Goal: Task Accomplishment & Management: Complete application form

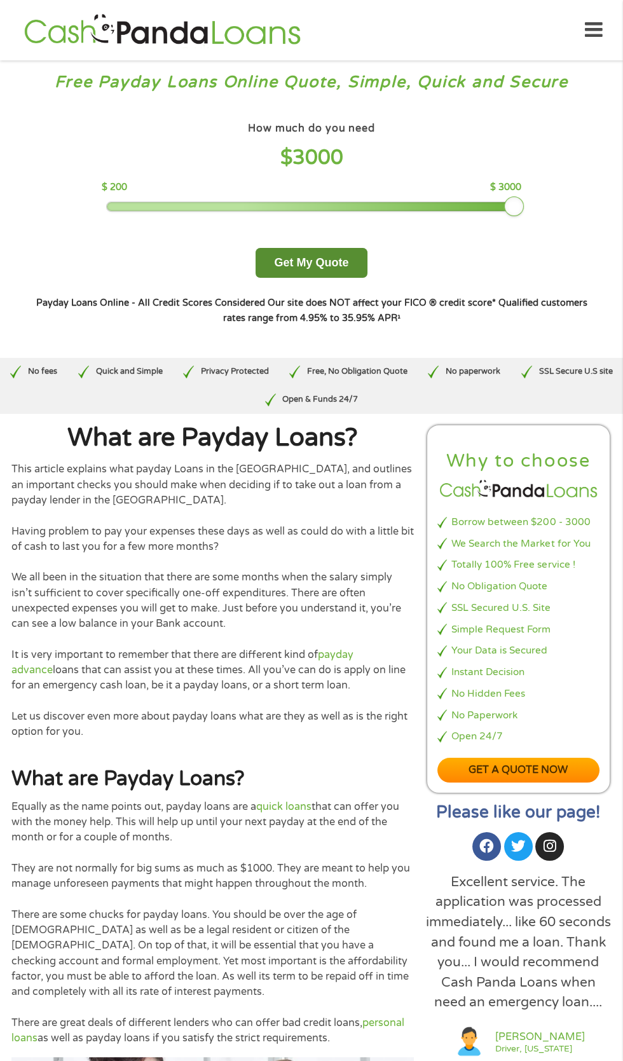
click at [346, 278] on button "Get My Quote" at bounding box center [311, 263] width 111 height 30
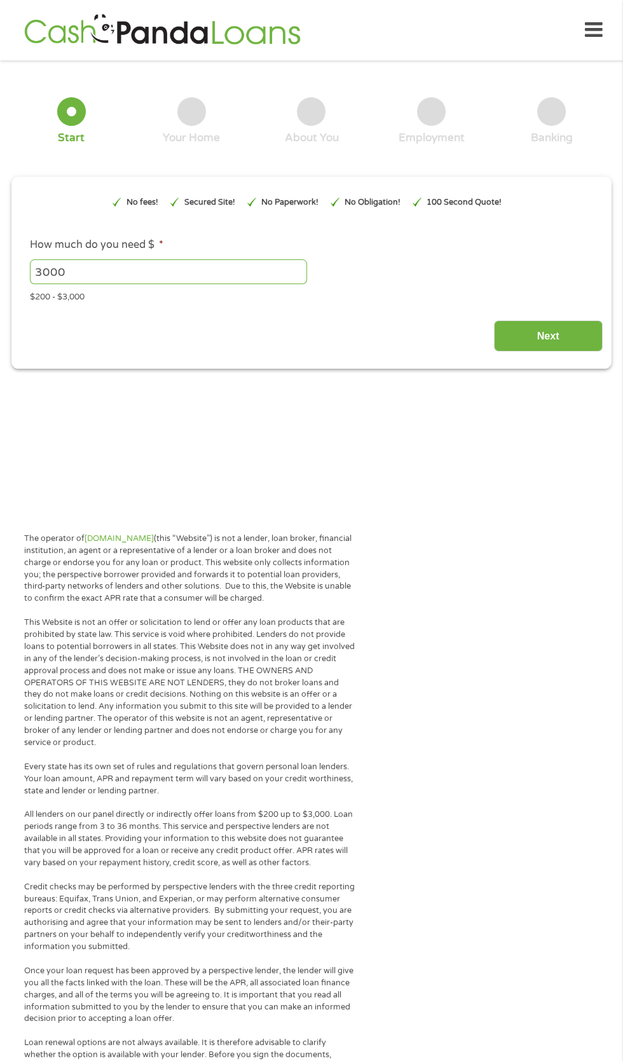
type input "EAIaIQobChMI0qSPpvGQkAMVlLMDAB0NOAeoEAAYBCAAEgKxbvD_BwE"
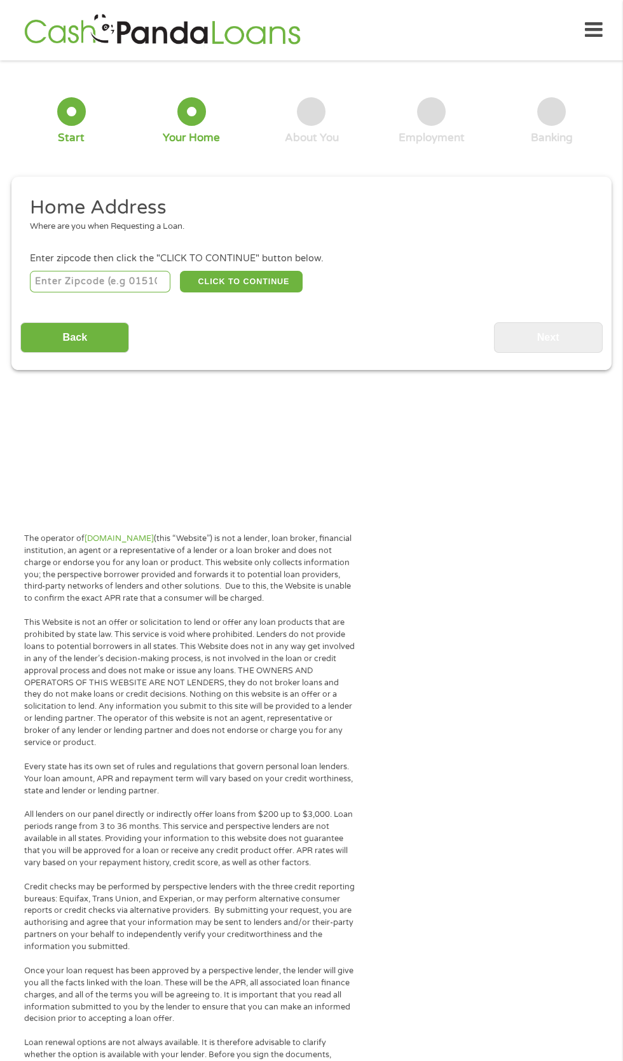
scroll to position [6, 0]
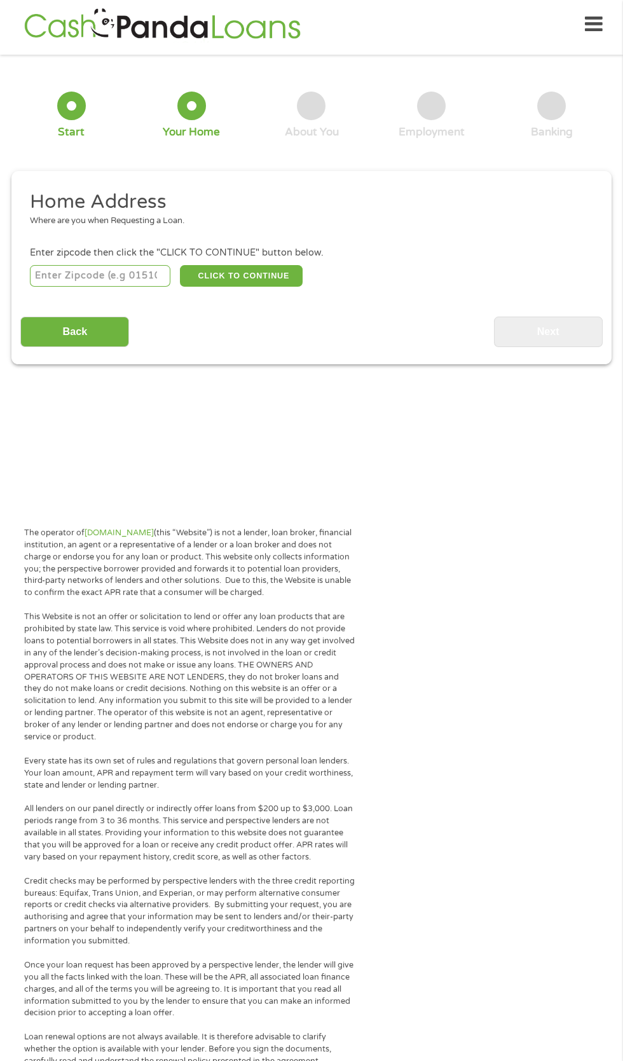
click at [97, 287] on input "number" at bounding box center [100, 276] width 141 height 22
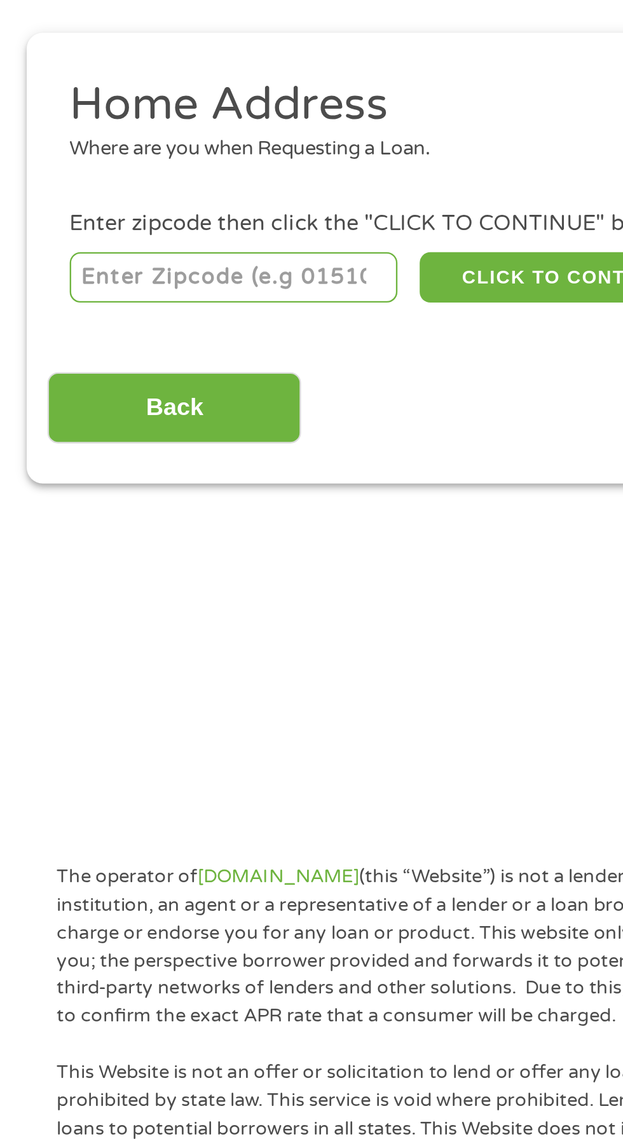
click at [209, 347] on div "Back Next" at bounding box center [311, 327] width 582 height 40
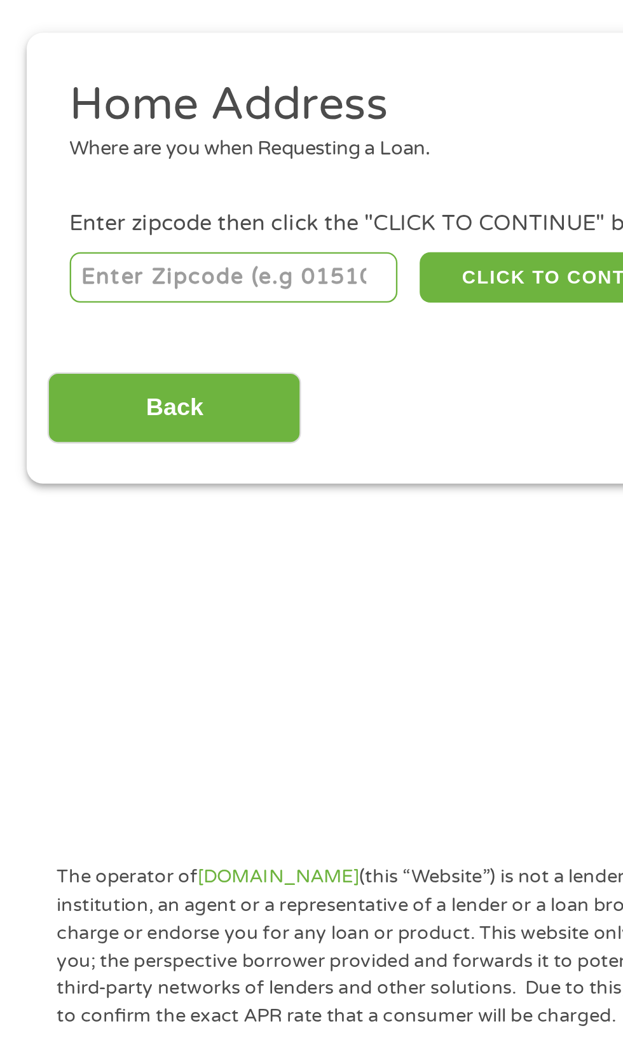
click at [71, 287] on input "number" at bounding box center [100, 276] width 141 height 22
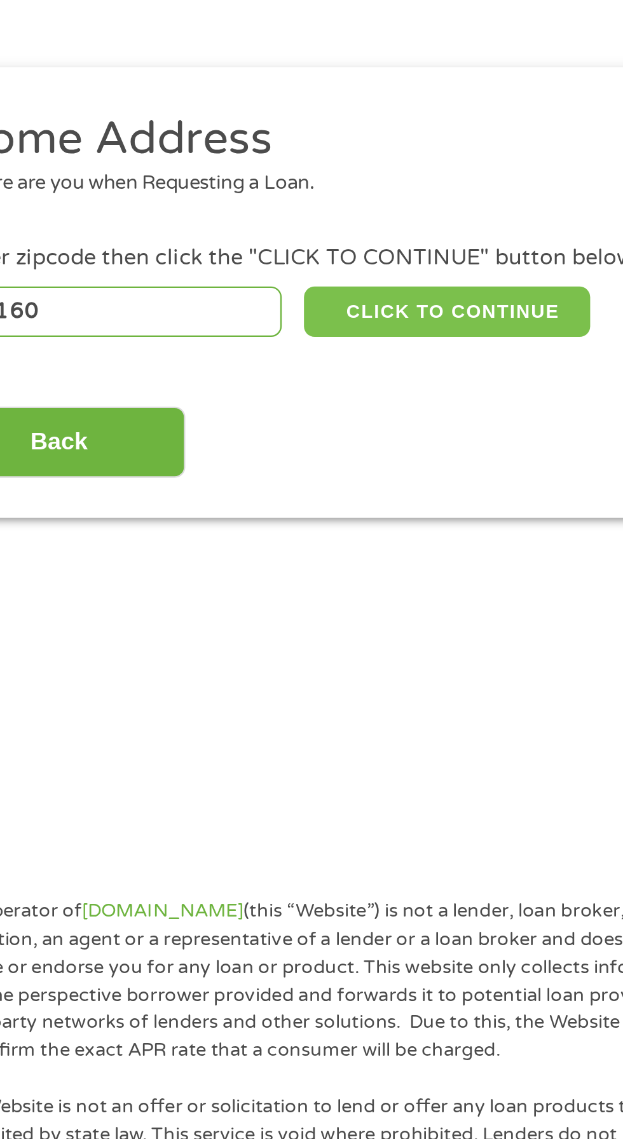
type input "28160"
click at [265, 287] on button "CLICK TO CONTINUE" at bounding box center [241, 276] width 123 height 22
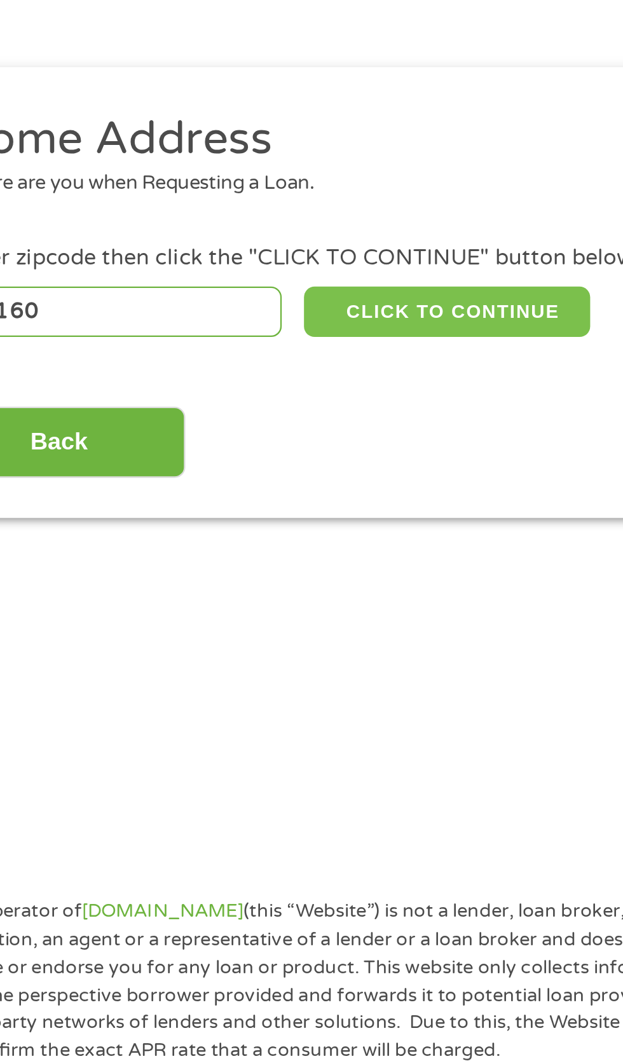
type input "28160"
type input "Spindale"
select select "[US_STATE]"
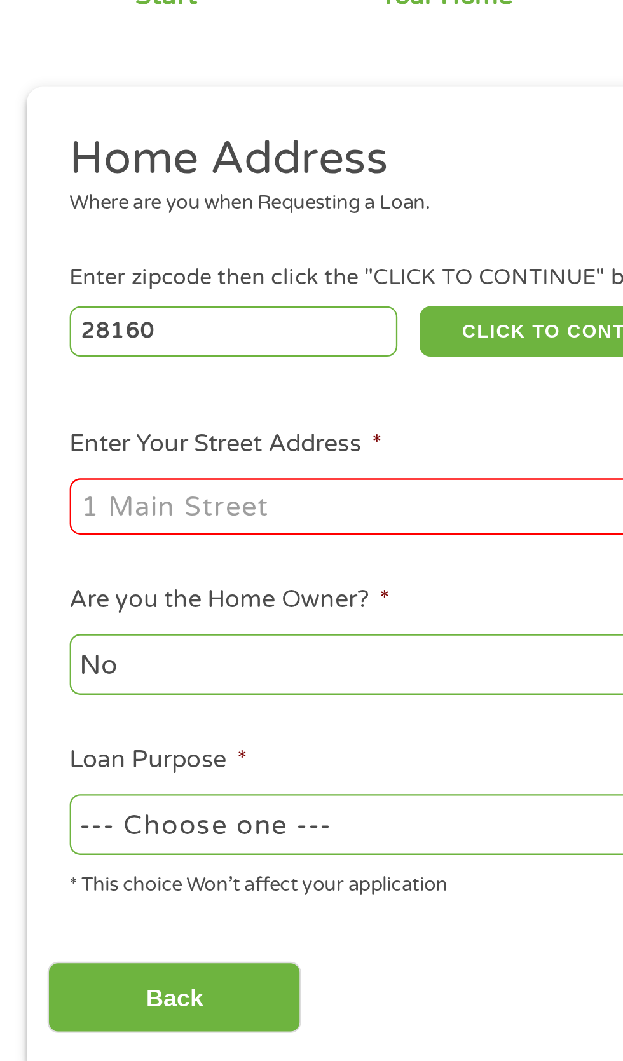
click at [79, 363] on input "Enter Your Street Address *" at bounding box center [166, 351] width 273 height 24
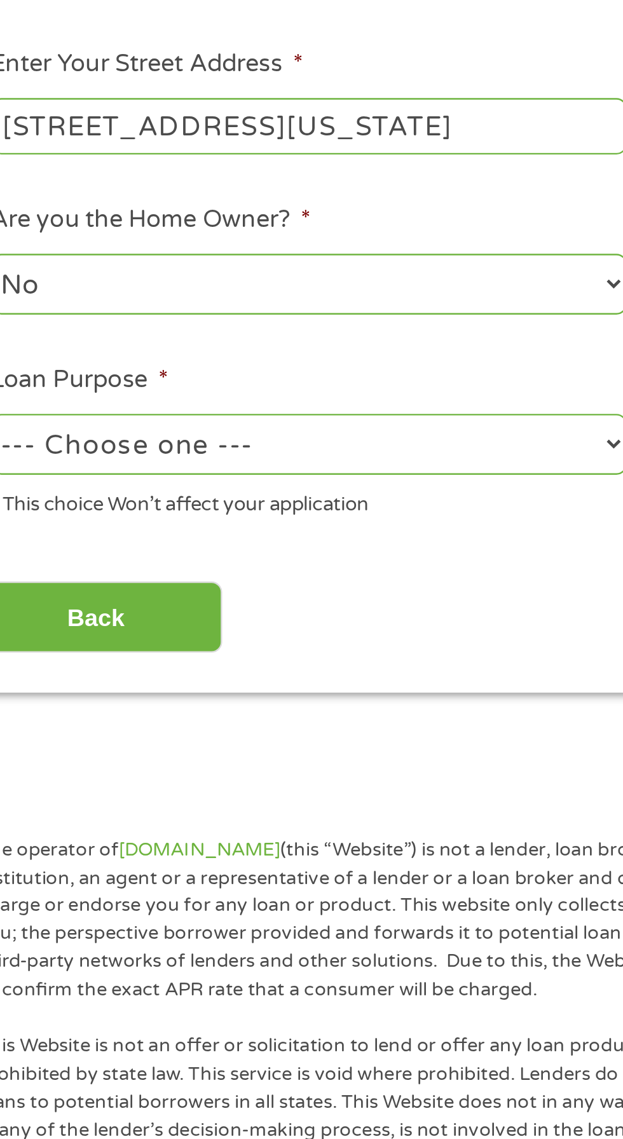
type input "[STREET_ADDRESS][US_STATE]"
click at [233, 500] on select "--- Choose one --- Pay Bills Debt Consolidation Home Improvement Major Purchase…" at bounding box center [166, 487] width 273 height 26
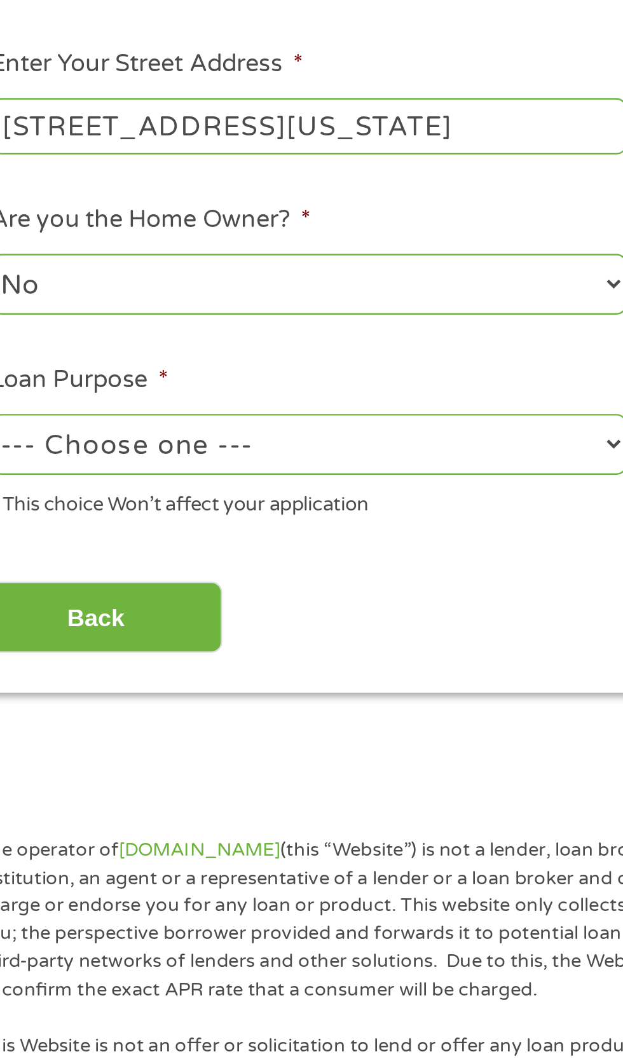
select select "carloan"
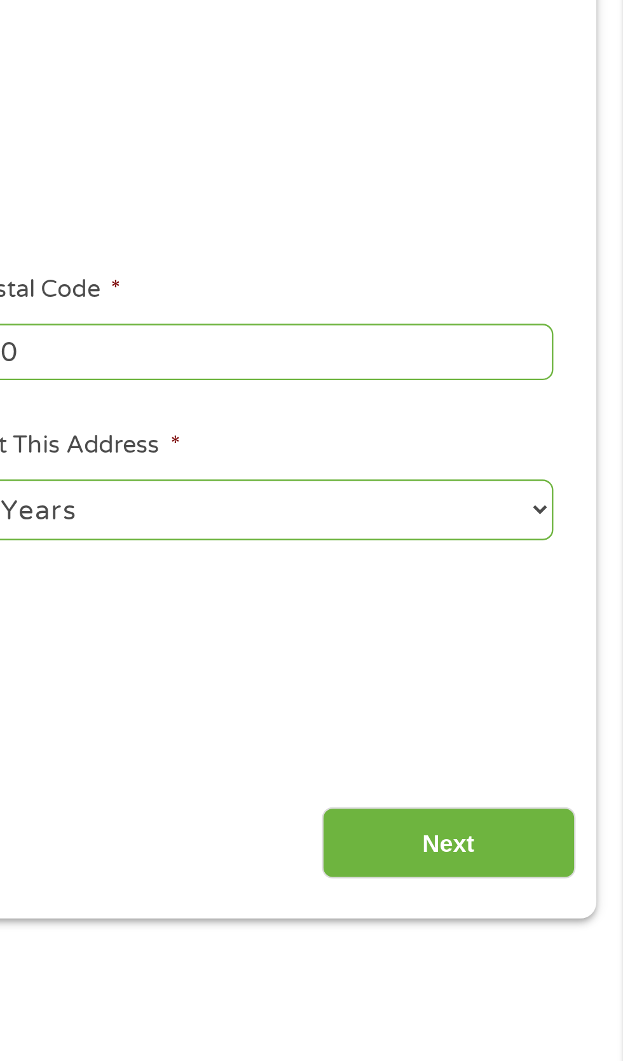
scroll to position [5, 0]
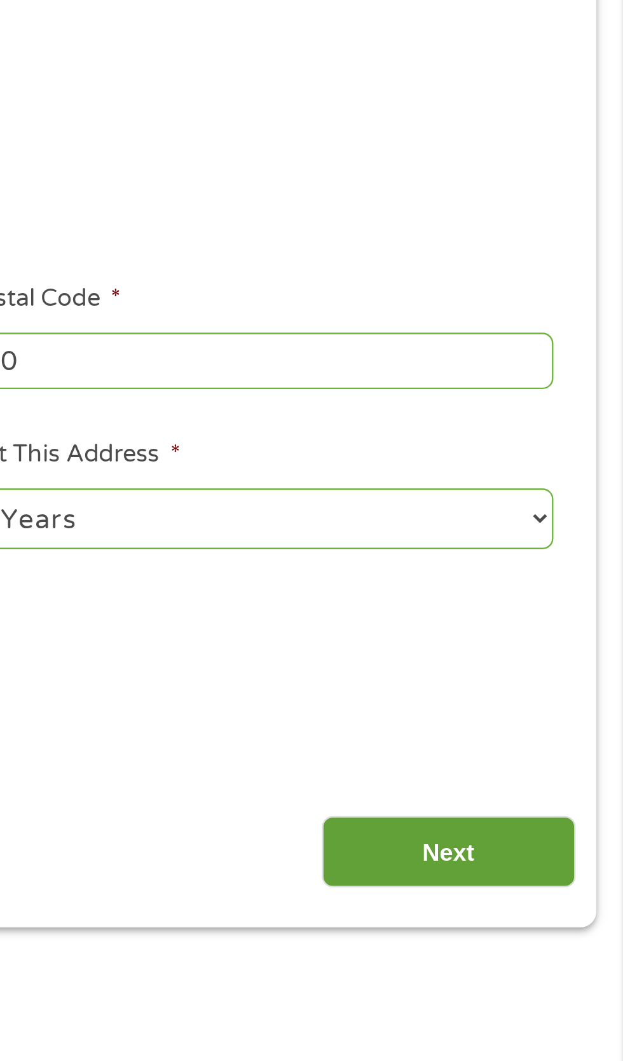
click at [554, 578] on input "Next" at bounding box center [548, 562] width 109 height 31
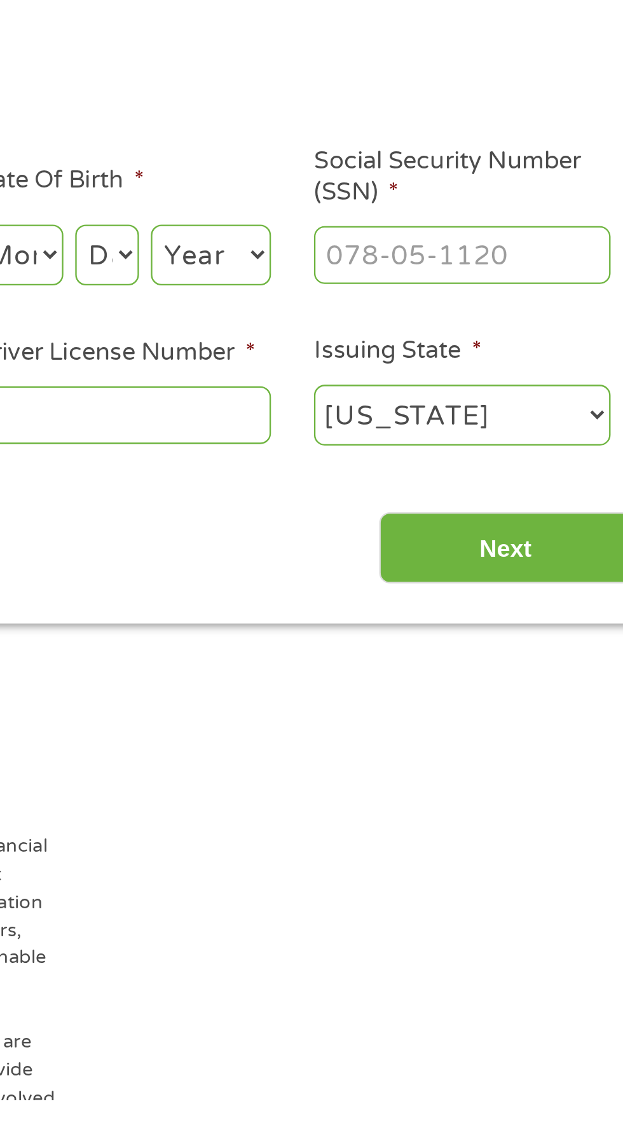
scroll to position [6, 0]
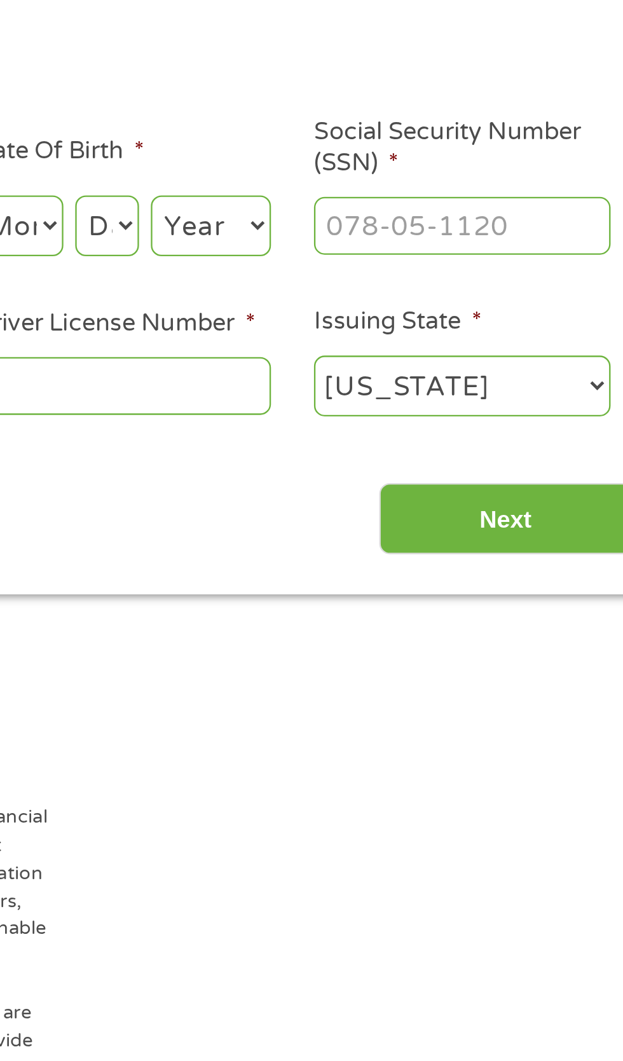
click at [492, 291] on input "Social Security Number (SSN) *" at bounding box center [529, 279] width 127 height 24
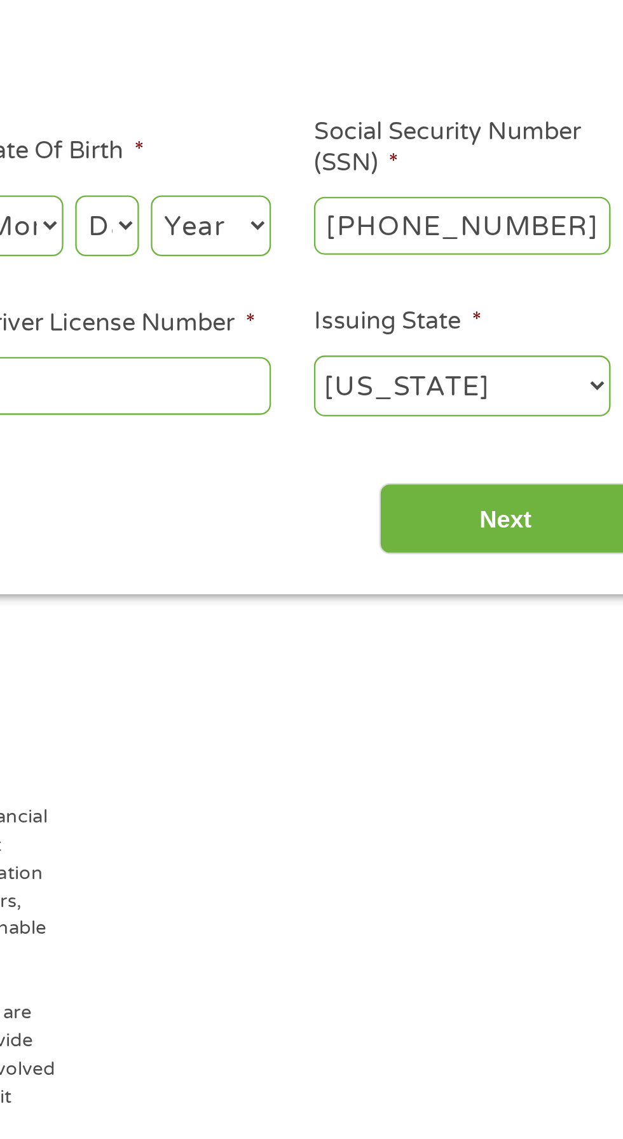
type input "216-66-7853"
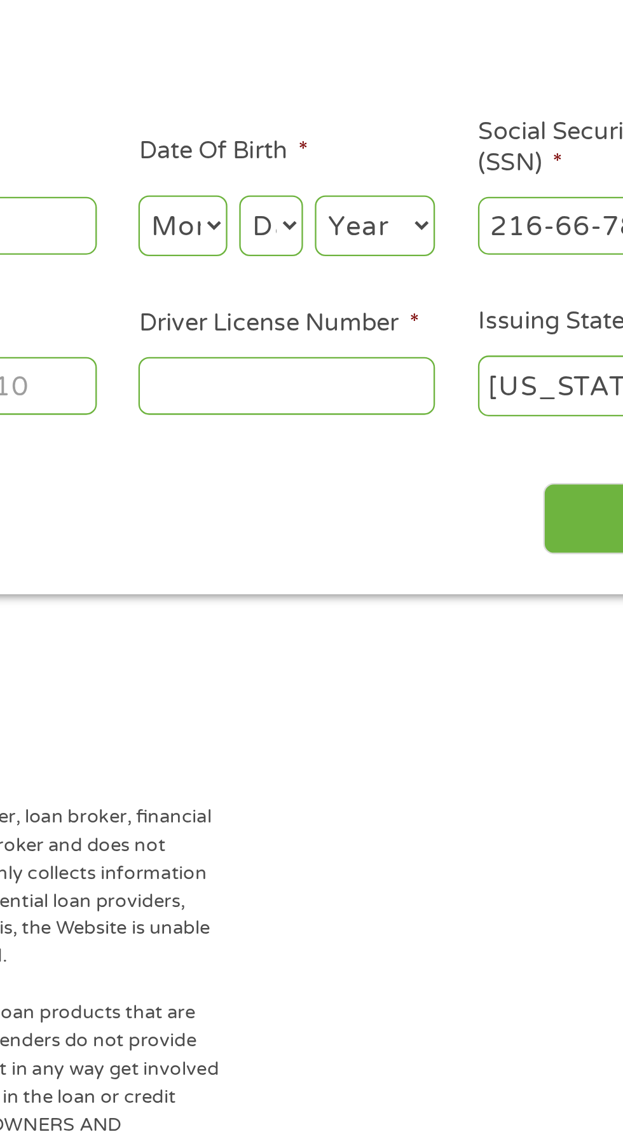
click at [340, 292] on select "Month 1 2 3 4 5 6 7 8 9 10 11 12" at bounding box center [339, 279] width 38 height 26
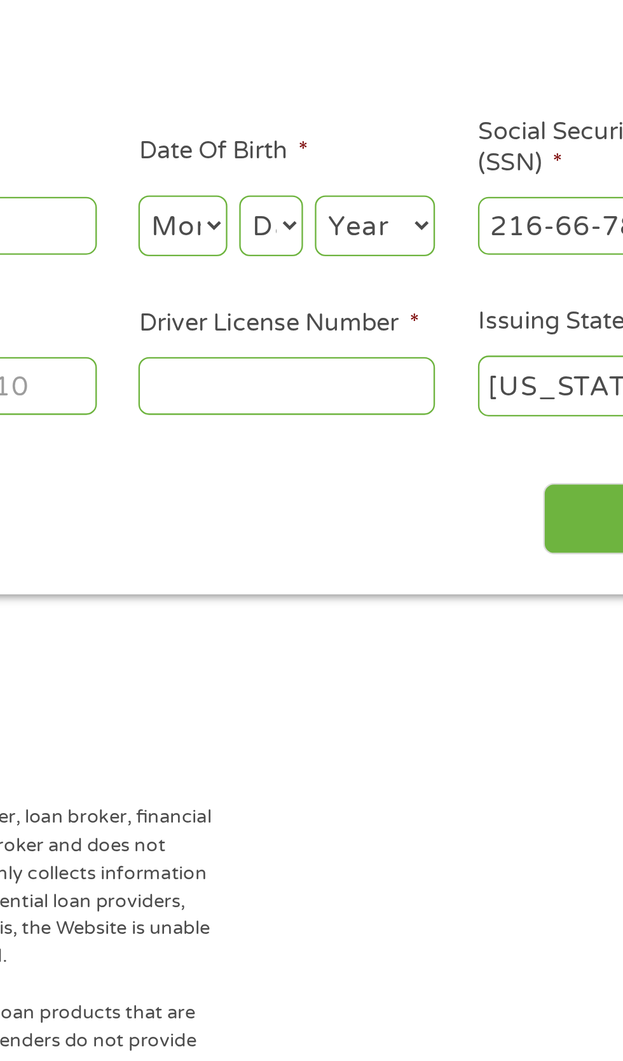
select select "5"
click at [391, 292] on select "Day 1 2 3 4 5 6 7 8 9 10 11 12 13 14 15 16 17 18 19 20 21 22 23 24 25 26 27 28 …" at bounding box center [377, 279] width 27 height 26
select select "27"
click at [448, 292] on select "Year [DATE] 2006 2005 2004 2003 2002 2001 2000 1999 1998 1997 1996 1995 1994 19…" at bounding box center [421, 279] width 51 height 26
select select "1958"
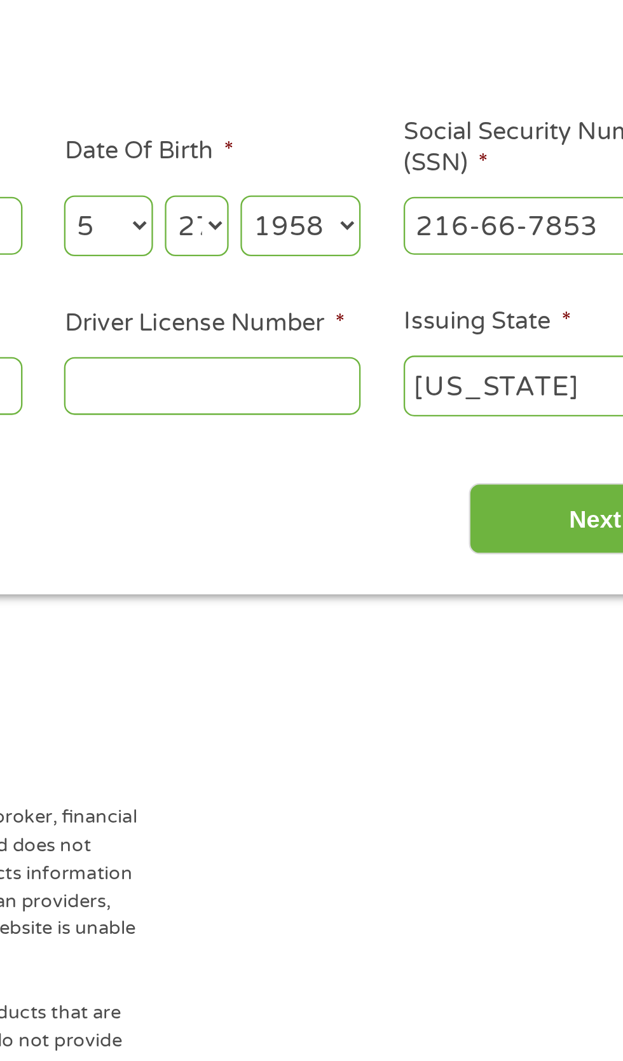
click at [343, 360] on input "Driver License Number *" at bounding box center [383, 348] width 127 height 24
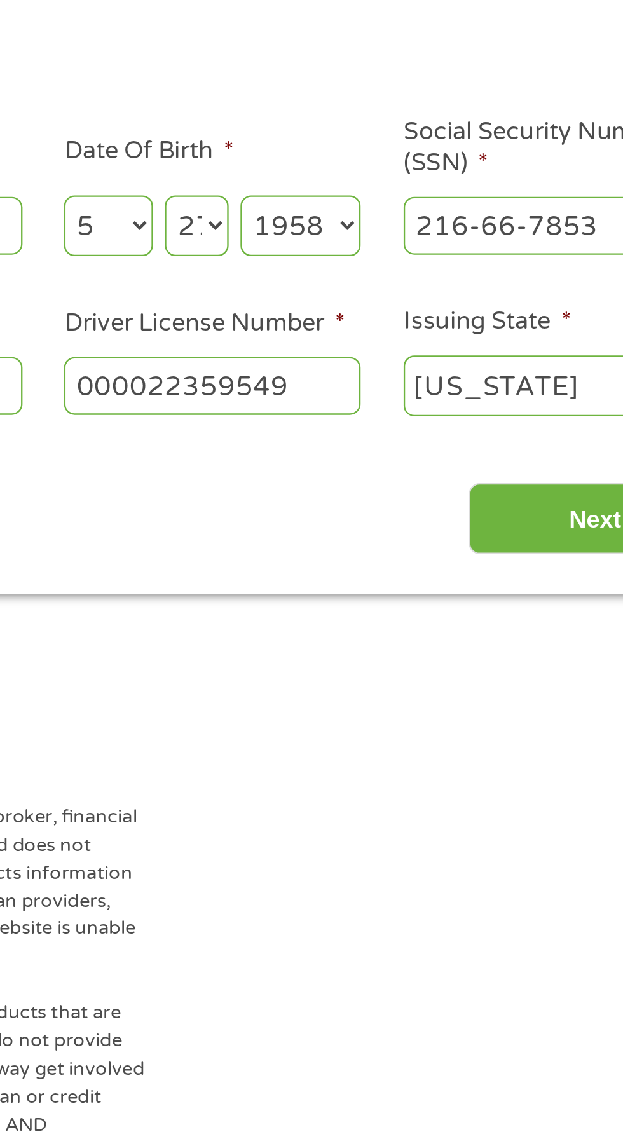
scroll to position [0, 3]
click at [413, 420] on div "Back Next" at bounding box center [311, 400] width 582 height 40
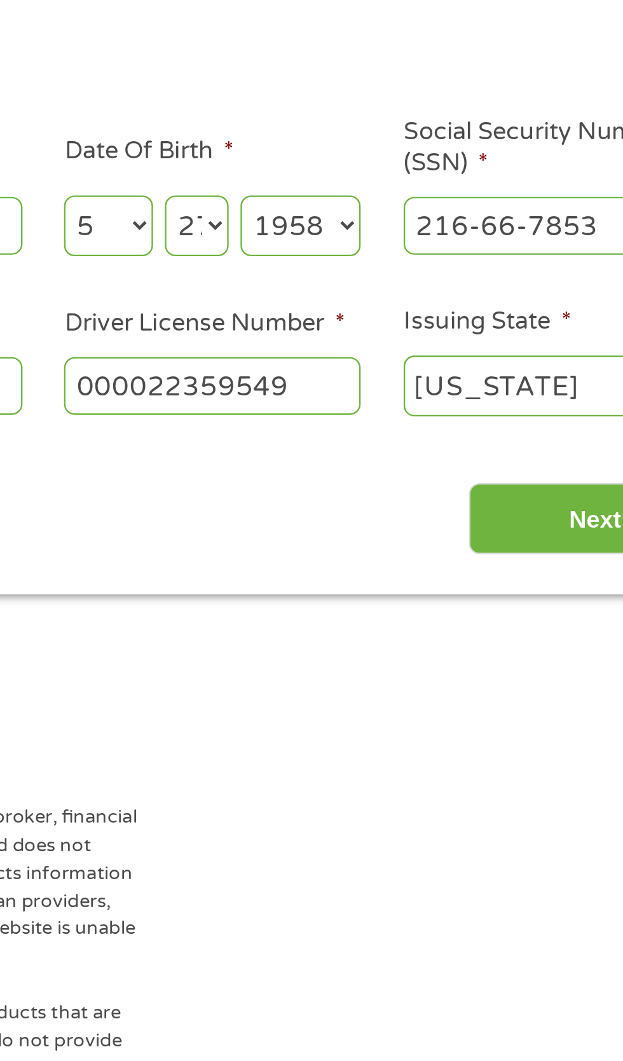
click at [399, 360] on input "000022359549" at bounding box center [383, 348] width 127 height 24
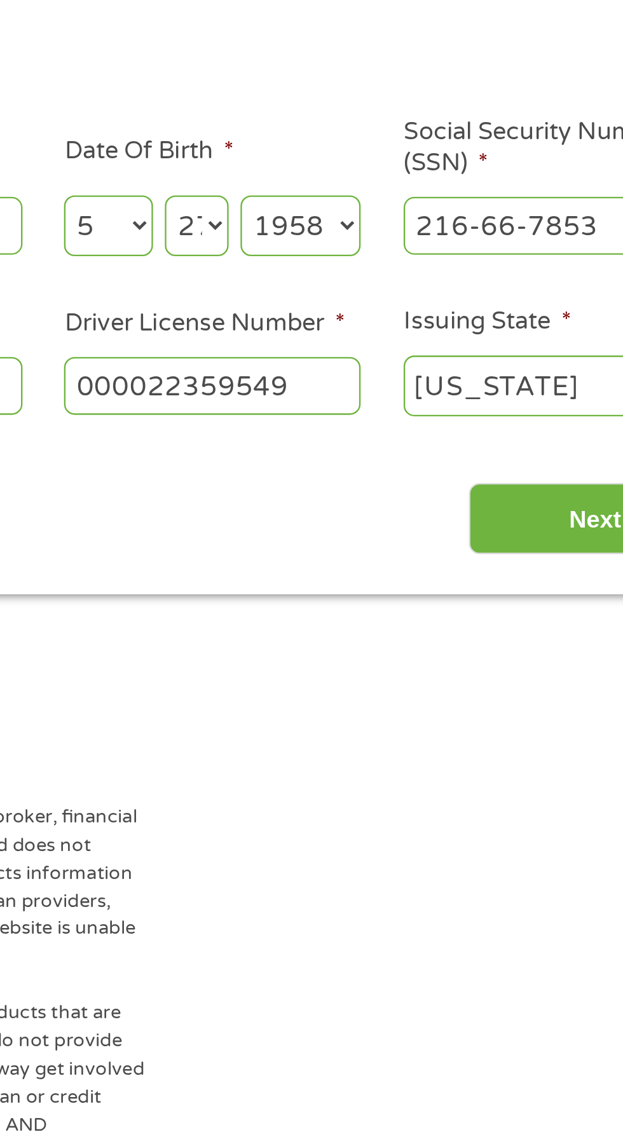
click at [406, 360] on input "000022359549" at bounding box center [383, 348] width 127 height 24
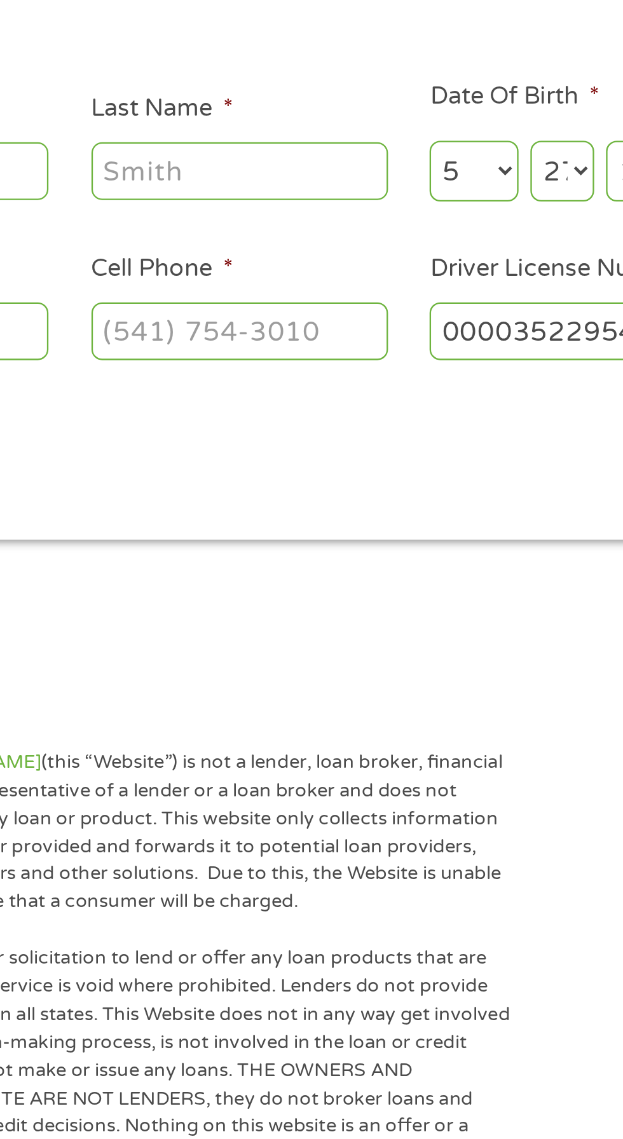
scroll to position [6, 0]
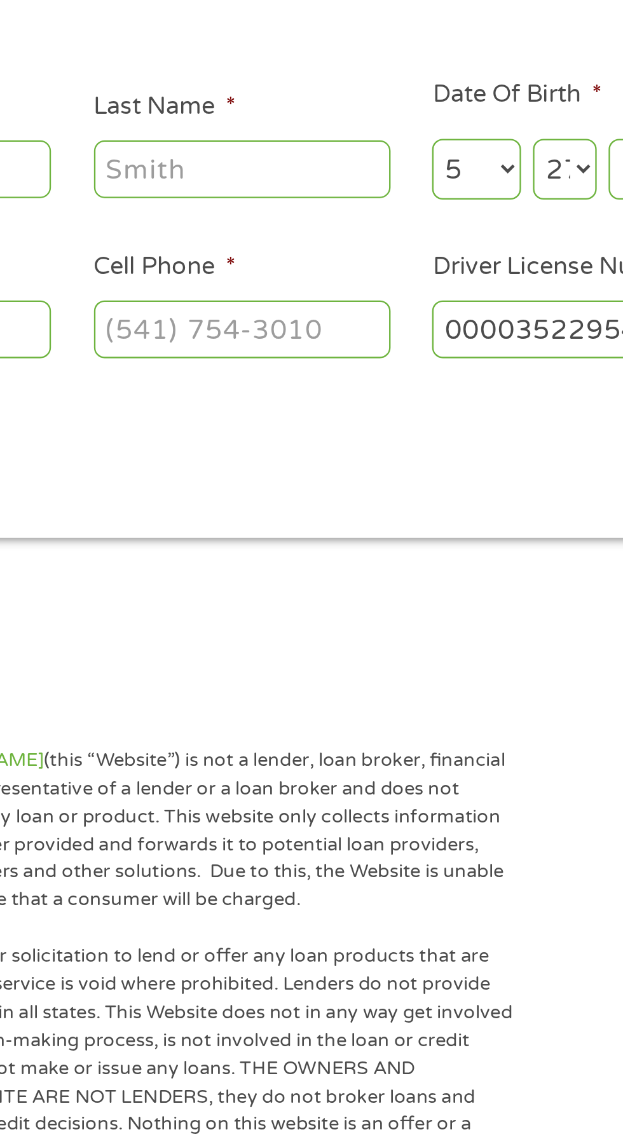
type input "000035229549"
click at [196, 360] on input "Cell Phone *" at bounding box center [238, 348] width 127 height 24
type input "[PHONE_NUMBER]"
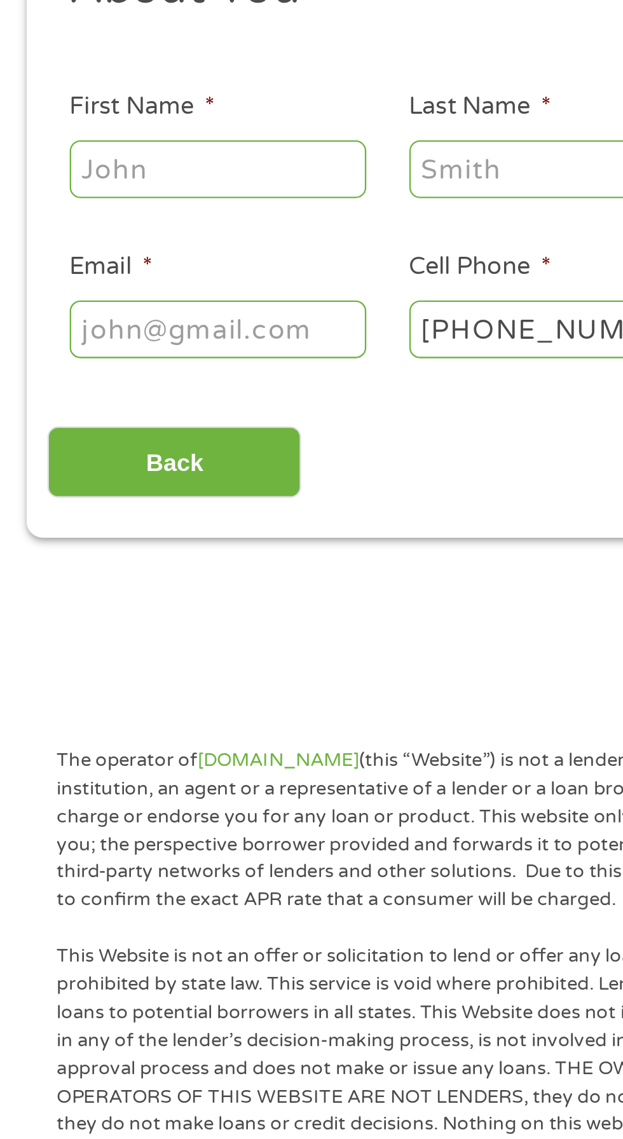
click at [38, 360] on input "Email *" at bounding box center [93, 348] width 127 height 24
type input "[EMAIL_ADDRESS][DOMAIN_NAME]"
click at [36, 291] on input "First Name *" at bounding box center [93, 279] width 127 height 24
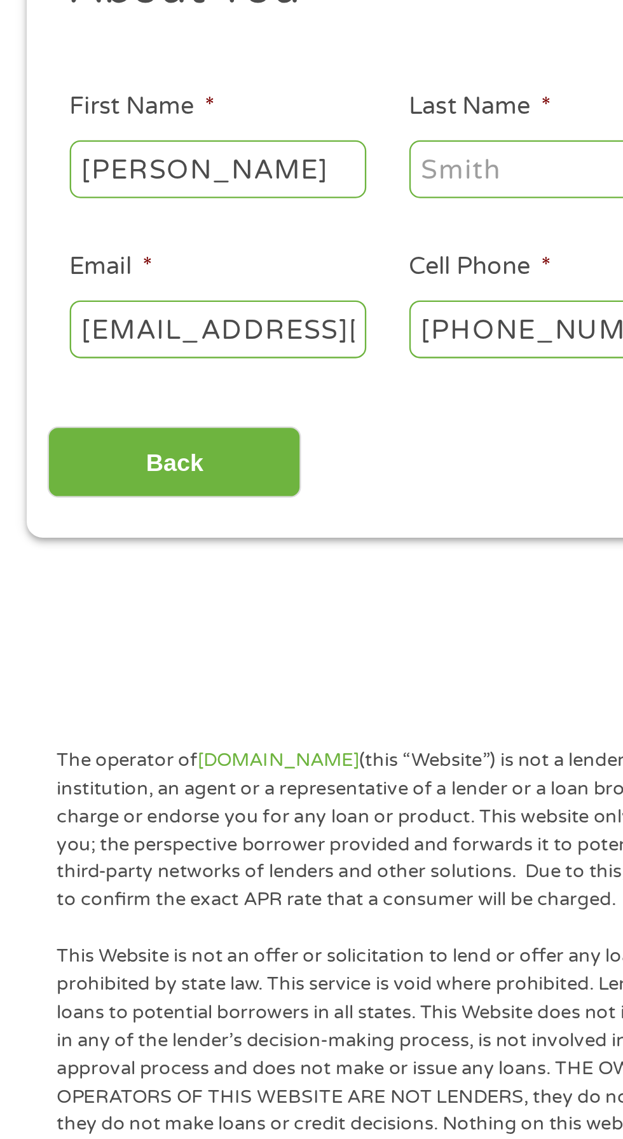
type input "[PERSON_NAME]"
click at [205, 291] on input "Last Name *" at bounding box center [238, 279] width 127 height 24
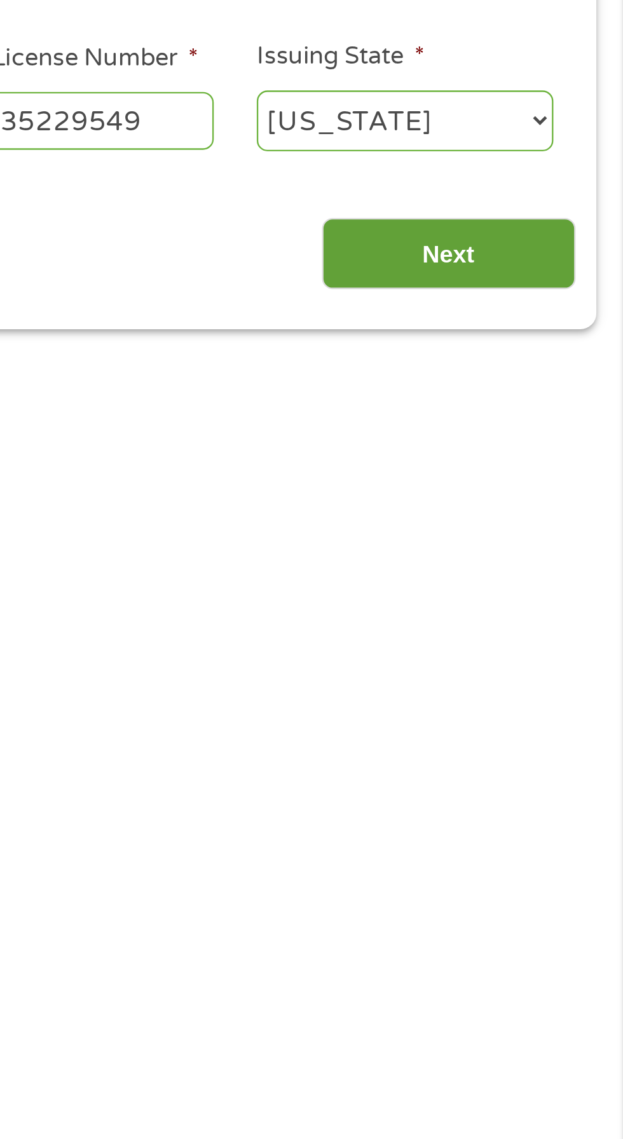
type input "Kenly"
click at [558, 421] on input "Next" at bounding box center [548, 405] width 109 height 31
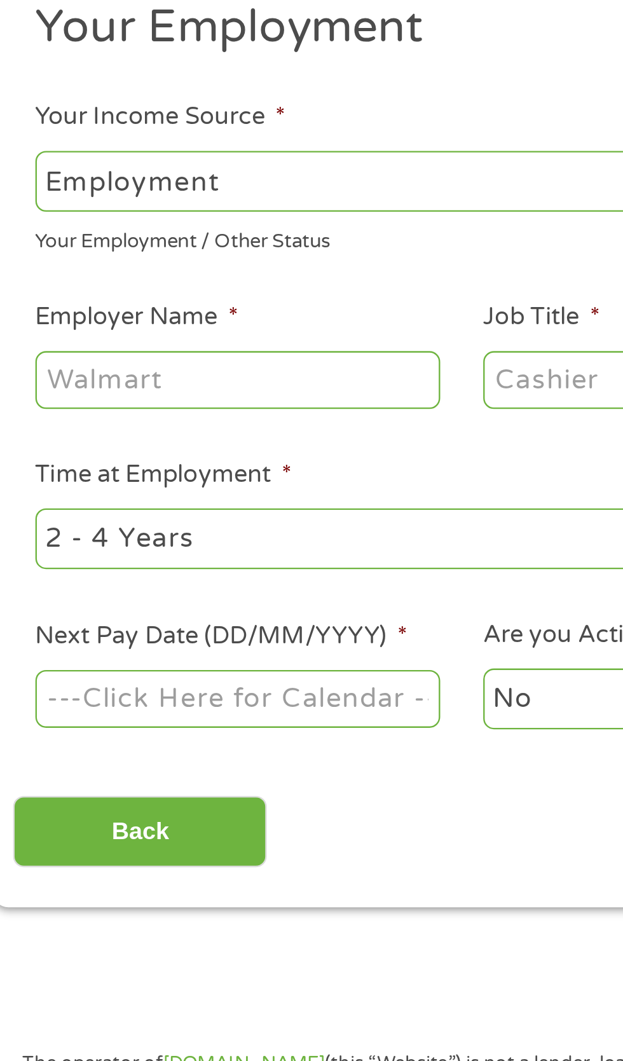
click at [51, 281] on select "--- Choose one --- Employment [DEMOGRAPHIC_DATA] Benefits" at bounding box center [166, 268] width 273 height 26
select select "benefits"
type input "Other"
type input "[PHONE_NUMBER]"
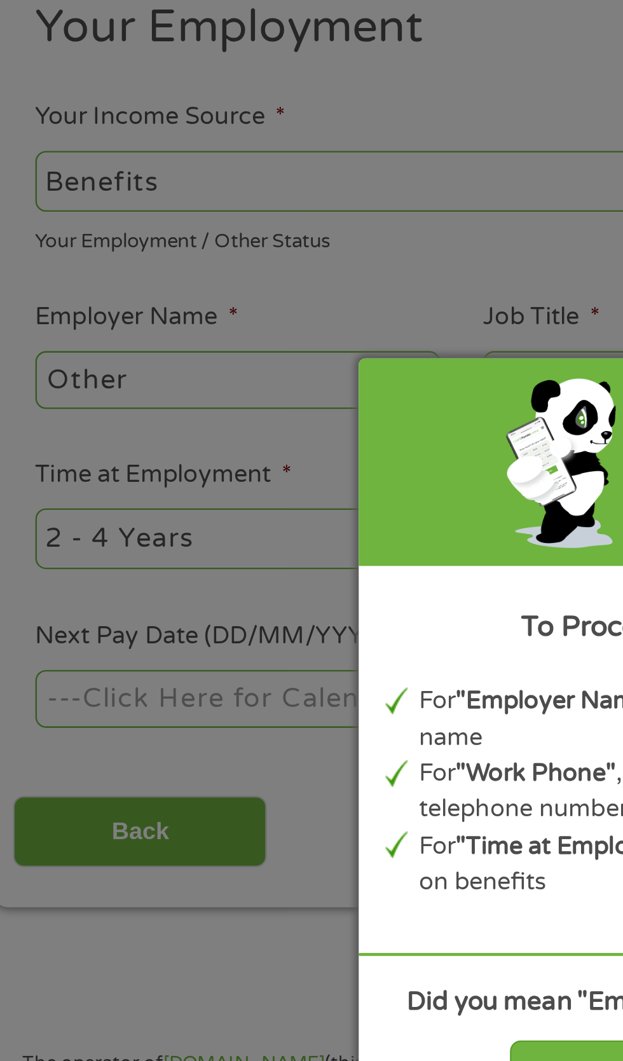
click at [507, 281] on input "Your Total Monthly Income *" at bounding box center [456, 269] width 273 height 24
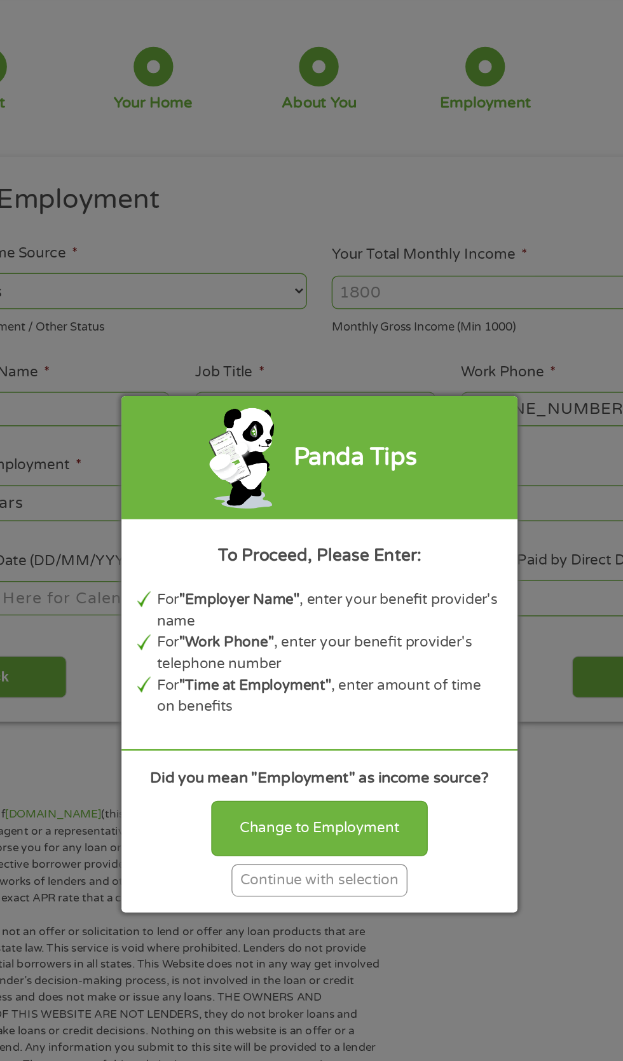
click at [367, 706] on div "Continue with selection" at bounding box center [311, 694] width 127 height 24
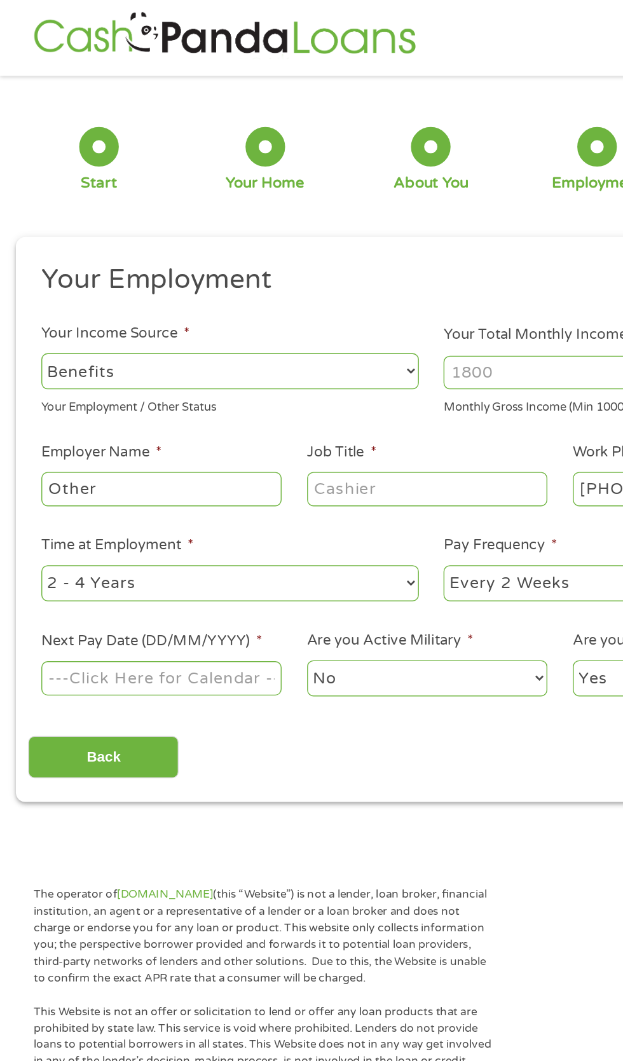
scroll to position [0, 0]
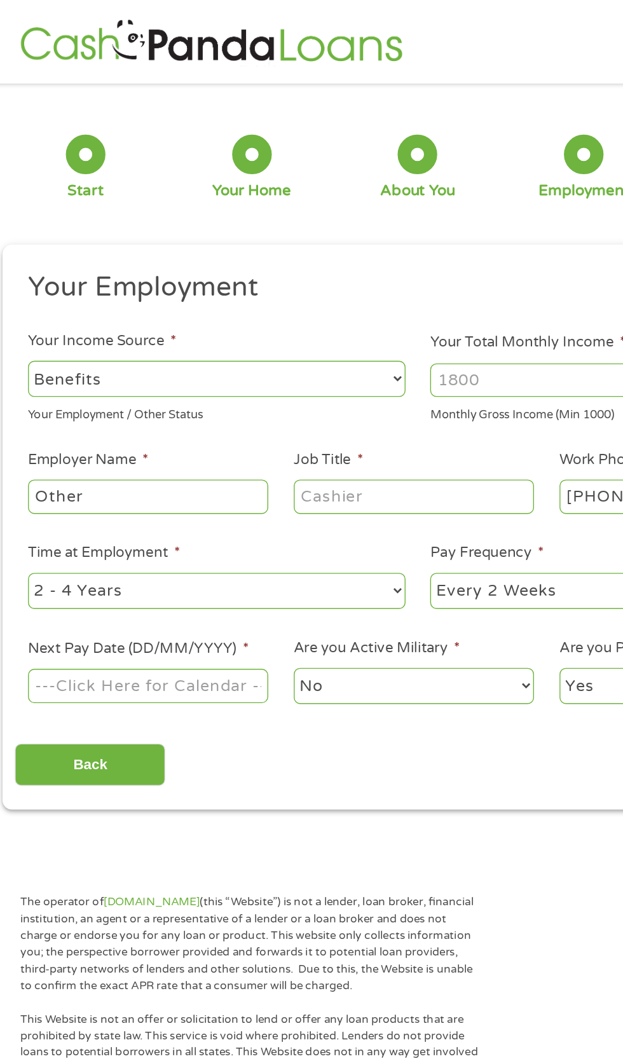
click at [55, 371] on input "Other" at bounding box center [117, 358] width 174 height 24
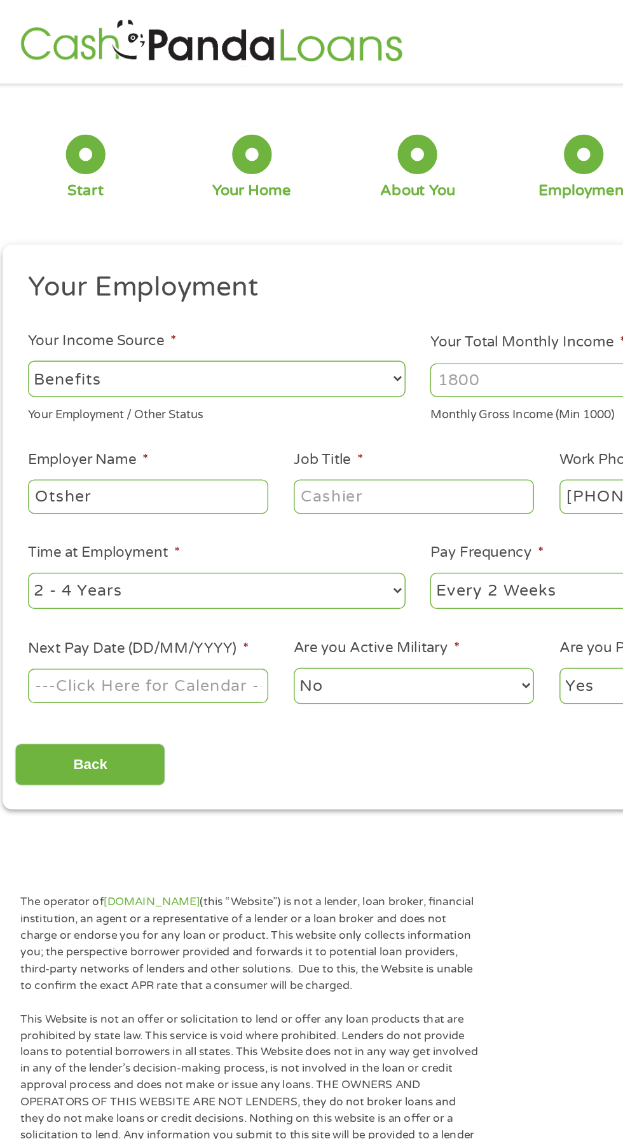
click at [108, 371] on input "Otsher" at bounding box center [117, 358] width 174 height 24
type input "O"
type input "Social security"
click at [259, 371] on input "Job Title *" at bounding box center [309, 358] width 174 height 24
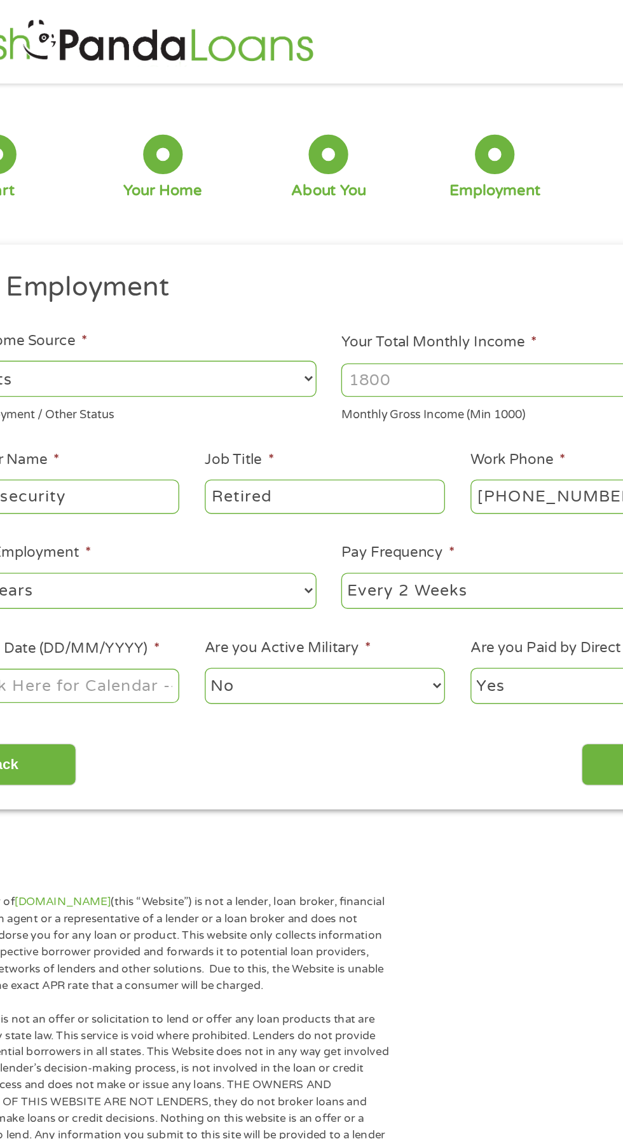
type input "Retired"
click at [395, 287] on input "Your Total Monthly Income *" at bounding box center [456, 275] width 273 height 24
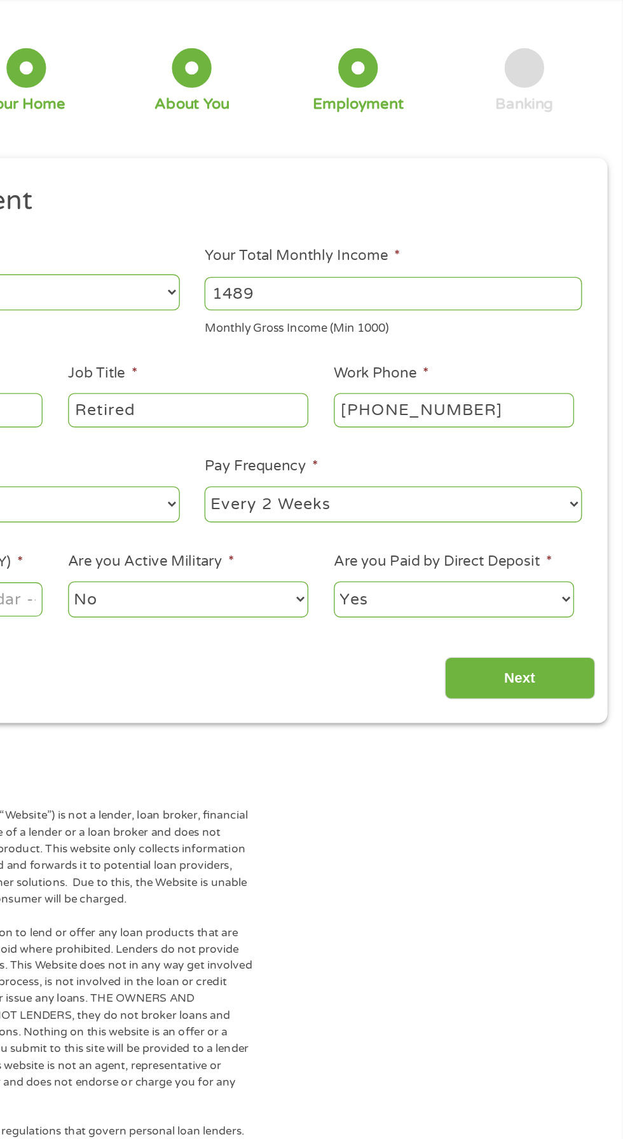
type input "1489"
click at [486, 440] on select "--- Choose one --- Every 2 Weeks Every Week Monthly Semi-Monthly" at bounding box center [456, 427] width 273 height 26
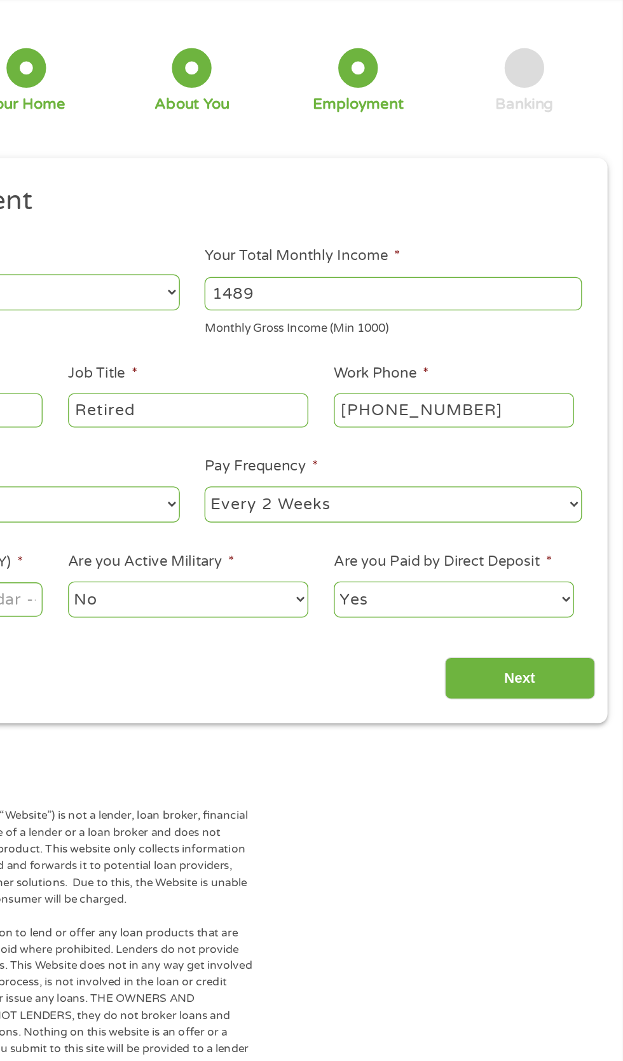
select select "monthly"
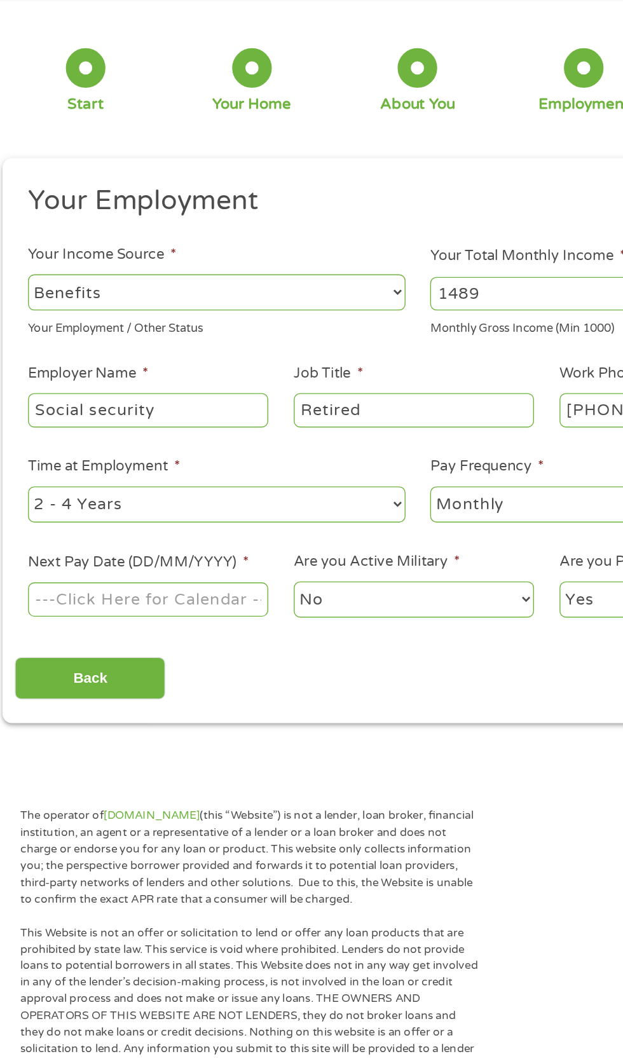
click at [123, 440] on select "--- Choose one --- 1 Year or less 1 - 2 Years 2 - 4 Years Over 4 Years" at bounding box center [166, 427] width 273 height 26
select select "60months"
click at [507, 440] on select "--- Choose one --- Every 2 Weeks Every Week Monthly Semi-Monthly" at bounding box center [456, 427] width 273 height 26
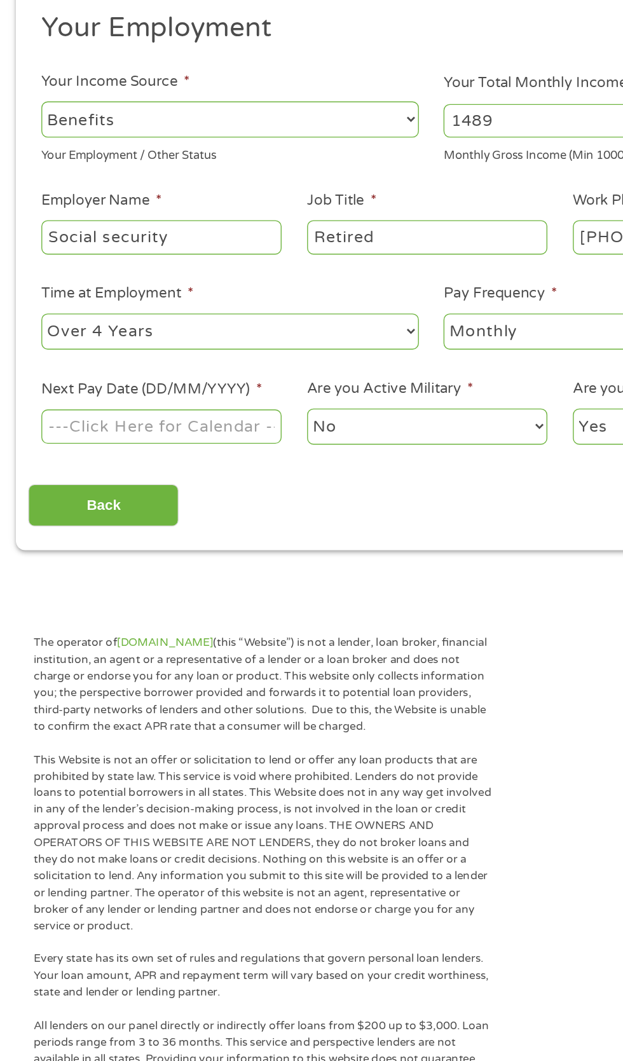
scroll to position [5, 0]
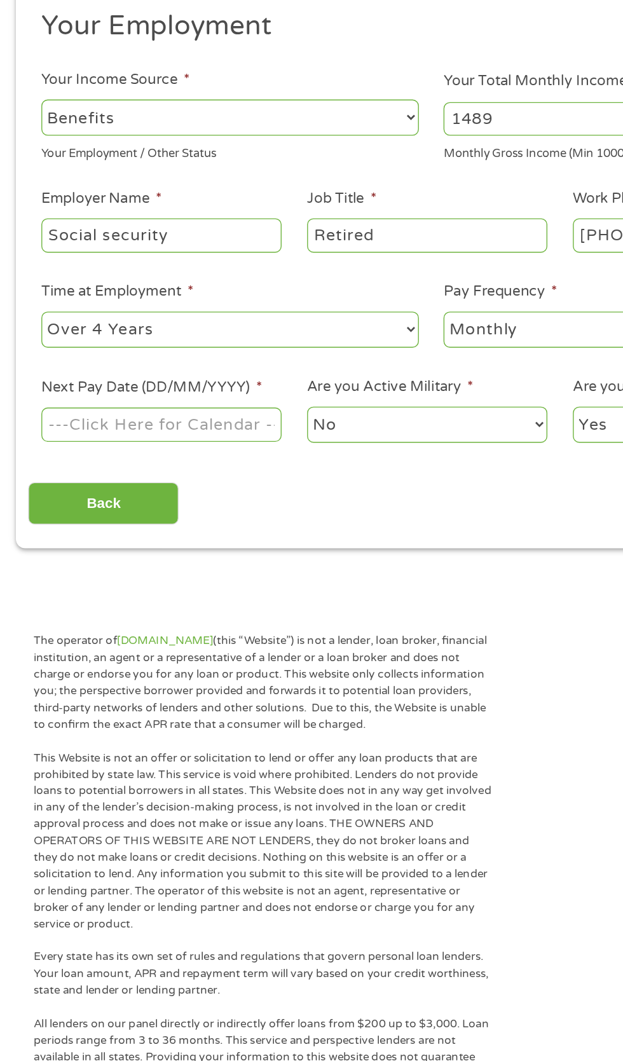
click at [64, 554] on body "Home Get Loan Offer How it works FAQs Blog Cash Loans Quick Loans Online Loans …" at bounding box center [311, 964] width 623 height 1938
click at [154, 502] on input "Next Pay Date (DD/MM/YYYY) *" at bounding box center [117, 490] width 174 height 24
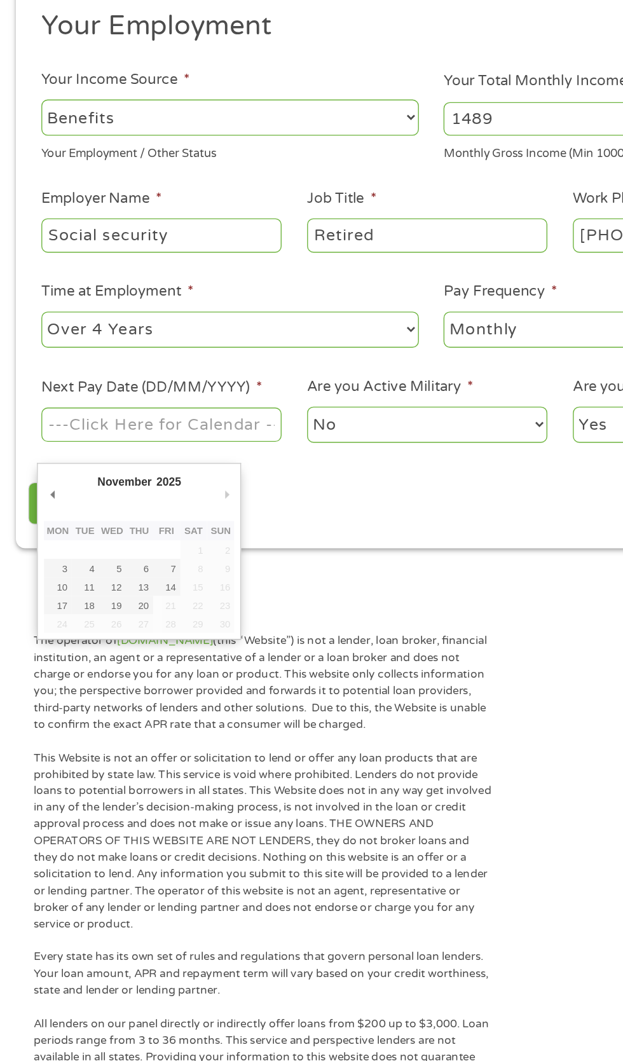
type input "[DATE]"
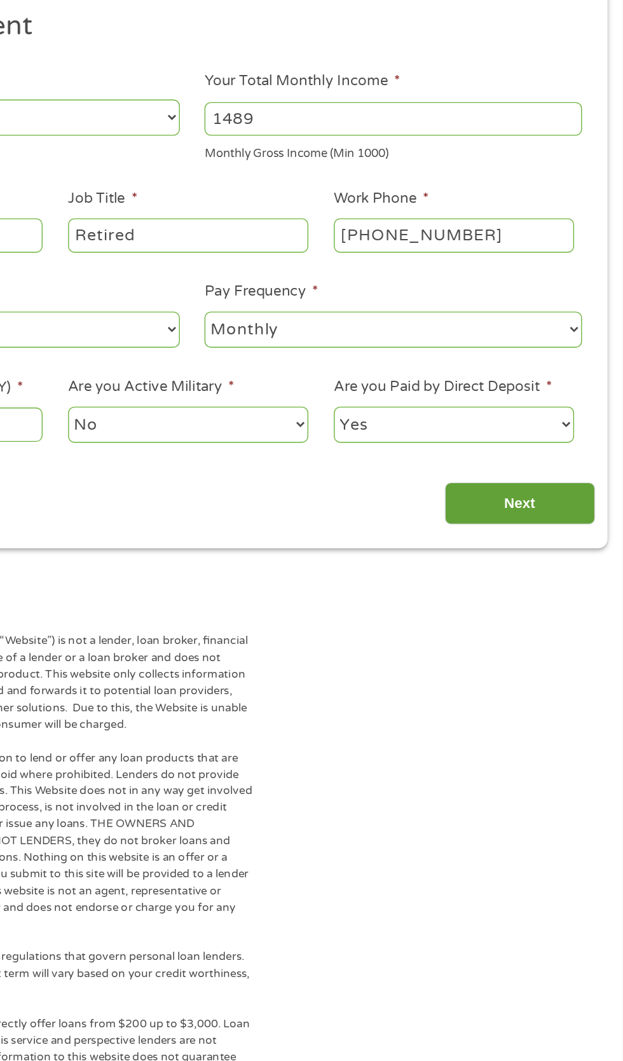
click at [547, 563] on input "Next" at bounding box center [548, 547] width 109 height 31
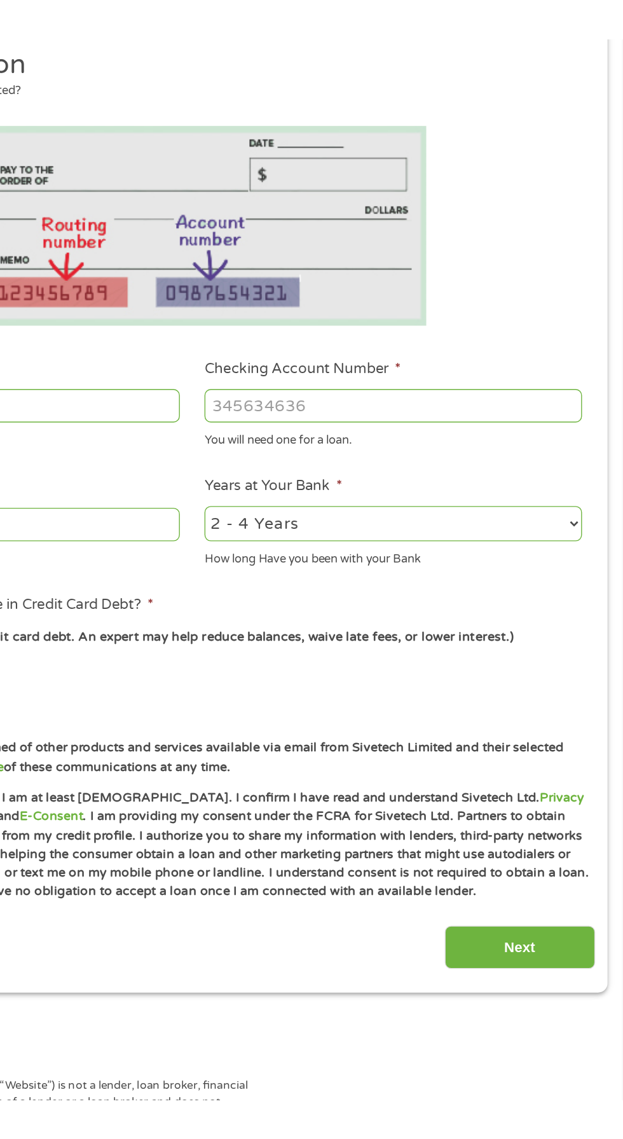
scroll to position [0, 0]
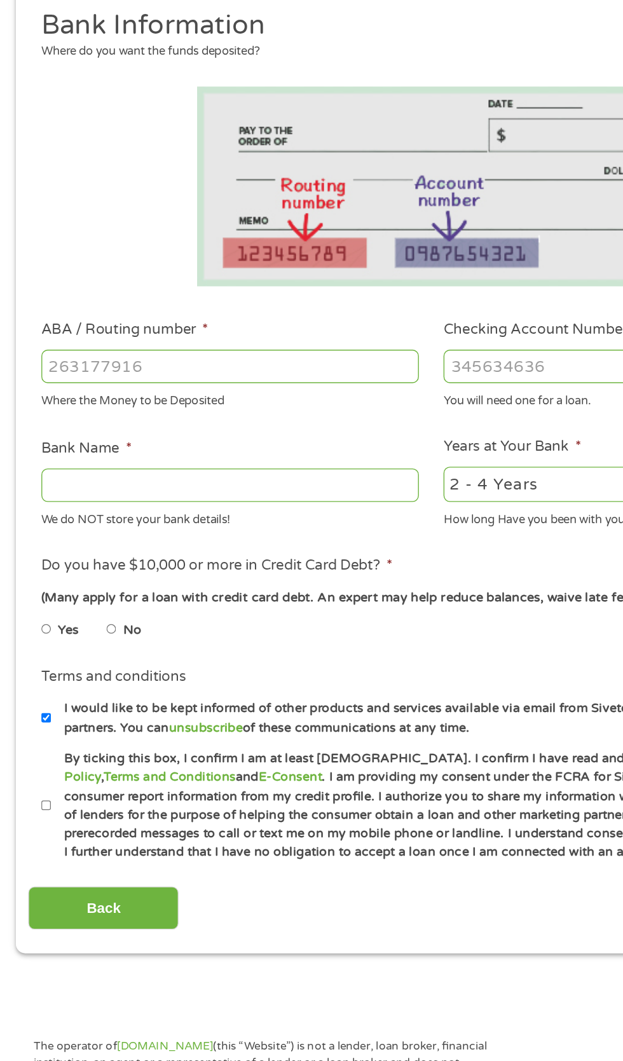
click at [60, 460] on input "ABA / Routing number *" at bounding box center [166, 448] width 273 height 24
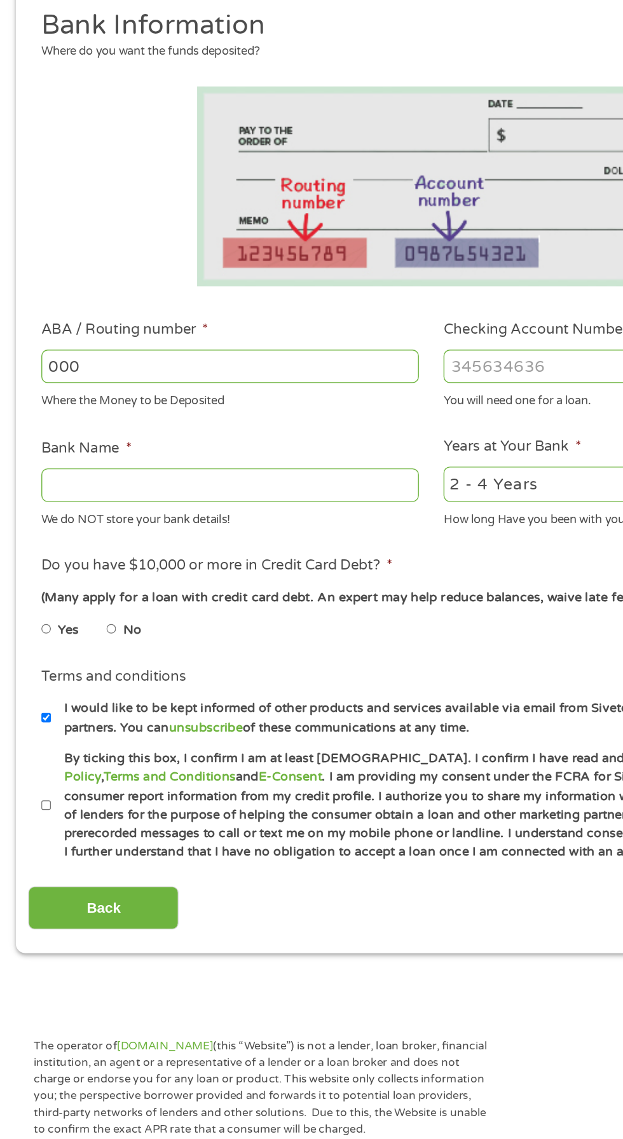
click at [280, 508] on ul "Bank Information Where do you want the funds deposited? ABA / Routing number * …" at bounding box center [311, 497] width 582 height 617
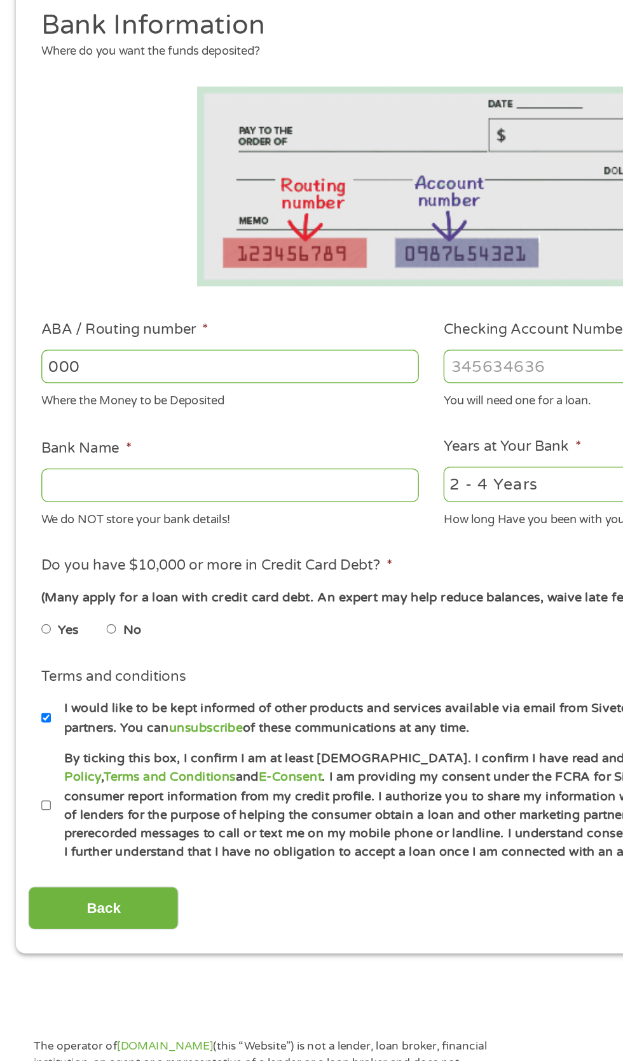
click at [93, 460] on input "000" at bounding box center [166, 448] width 273 height 24
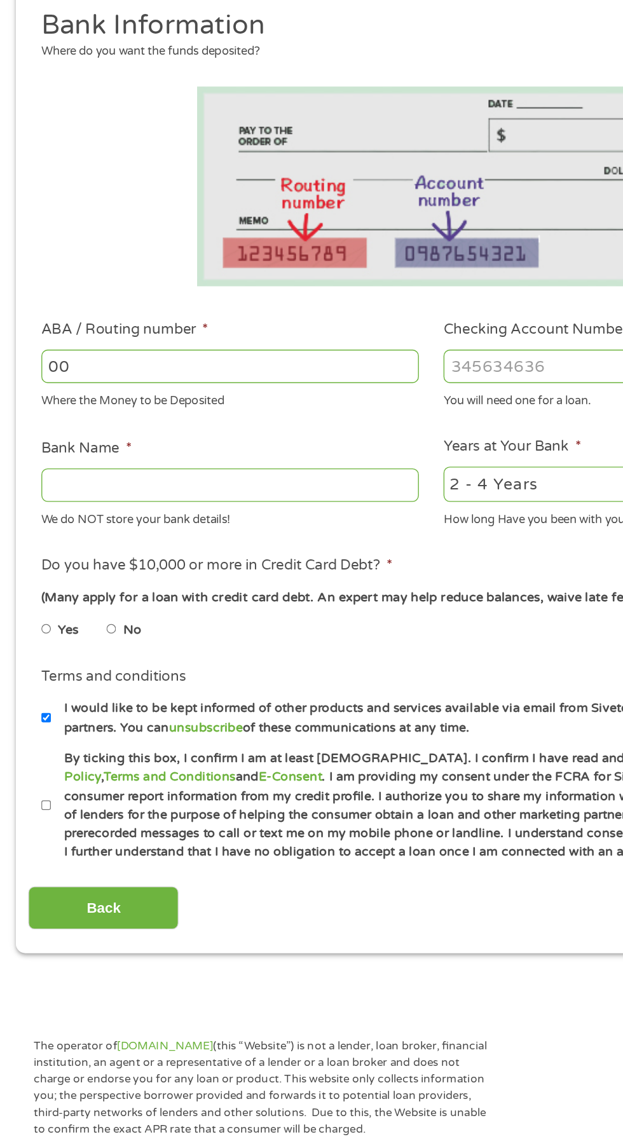
type input "0"
type input "503000219"
click at [365, 460] on input "Checking Account Number *" at bounding box center [456, 448] width 273 height 24
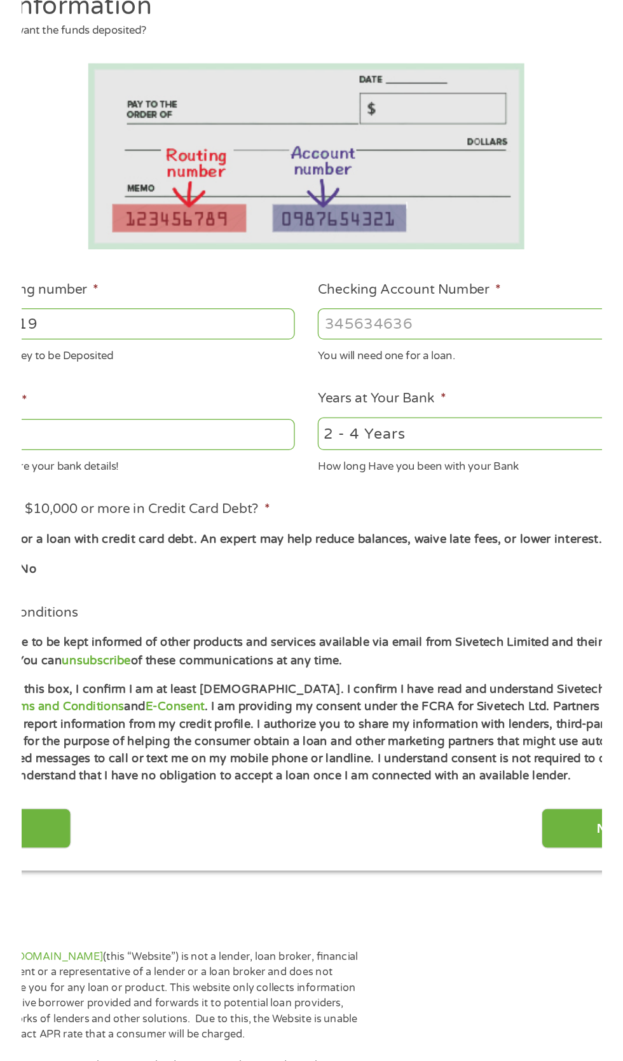
scroll to position [6, 0]
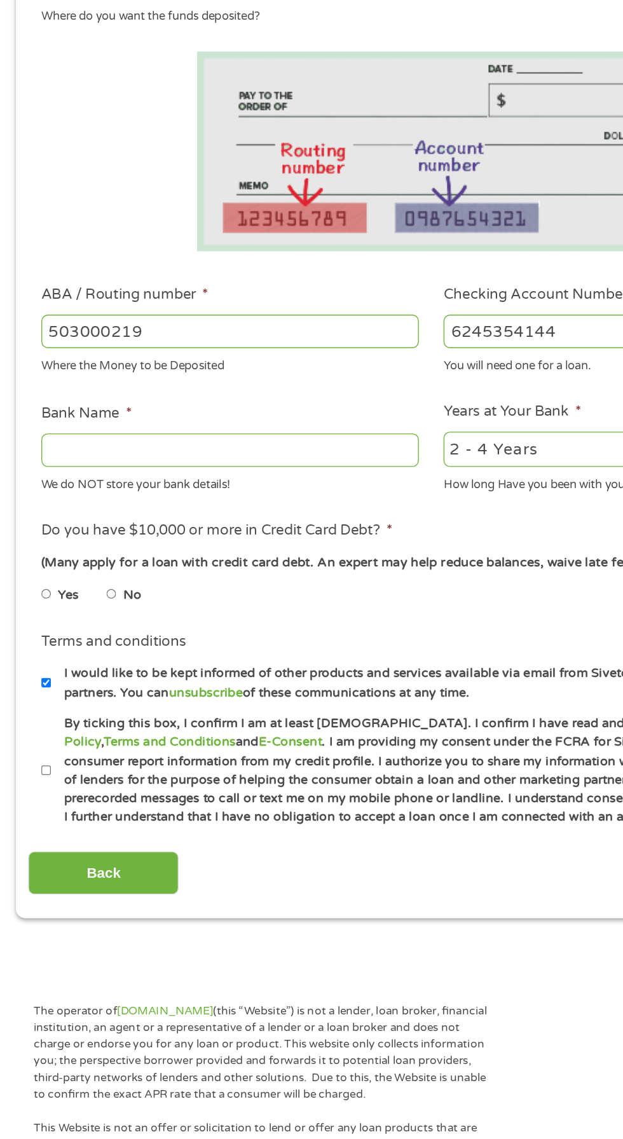
type input "6245354144"
click at [64, 546] on input "Bank Name *" at bounding box center [166, 534] width 273 height 24
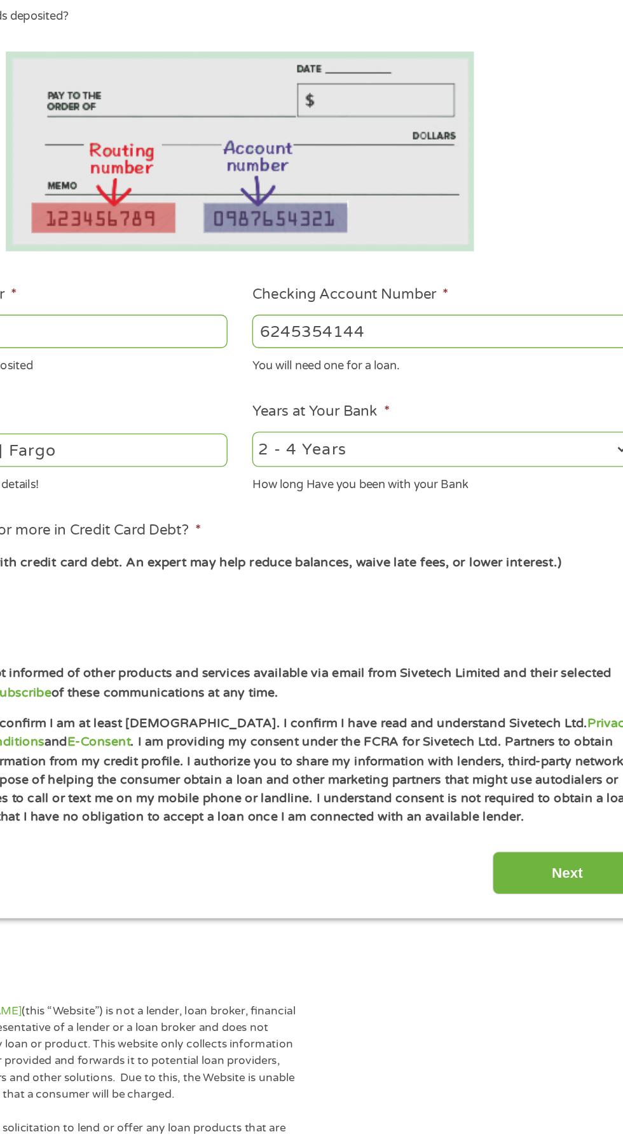
type input "[PERSON_NAME] Fargo"
click at [483, 547] on select "2 - 4 Years 6 - 12 Months 1 - 2 Years Over 4 Years" at bounding box center [456, 534] width 273 height 26
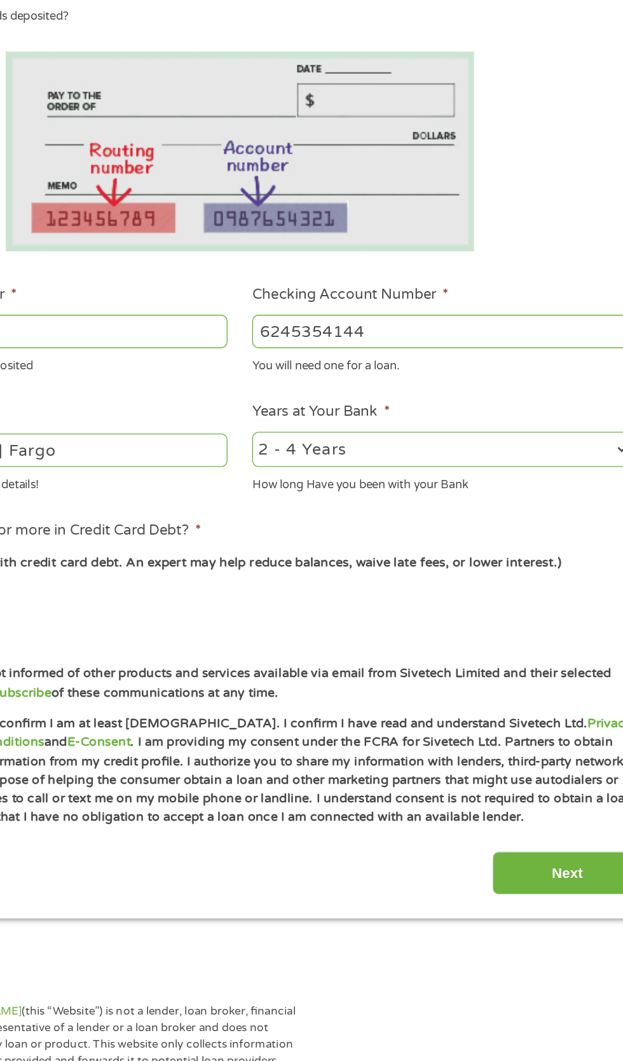
select select "12months"
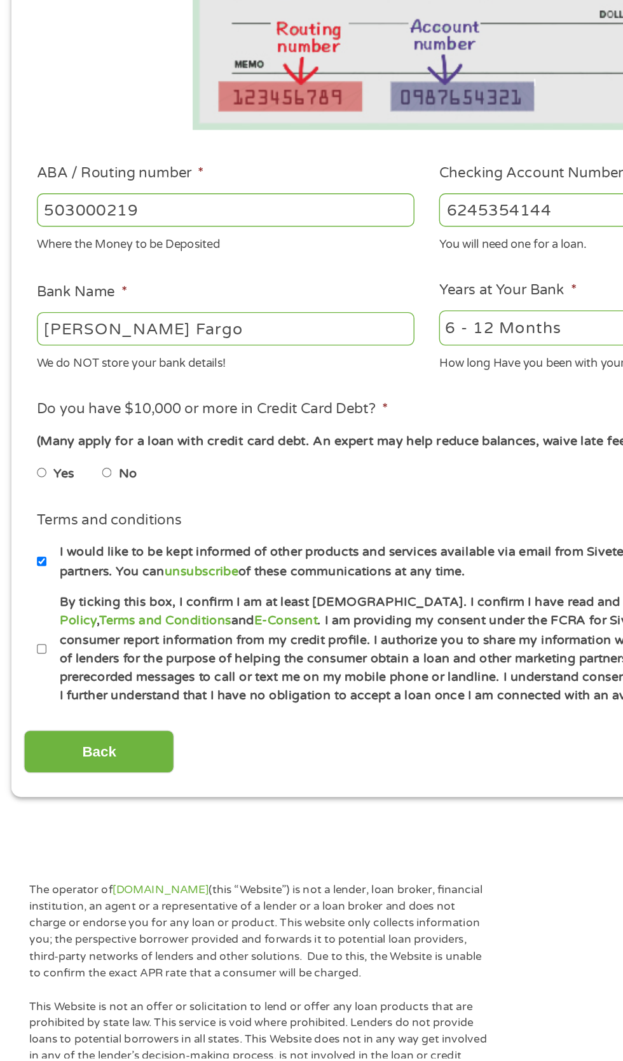
click at [102, 646] on label "No" at bounding box center [95, 639] width 13 height 14
click at [85, 648] on input "No" at bounding box center [81, 638] width 8 height 20
radio input "true"
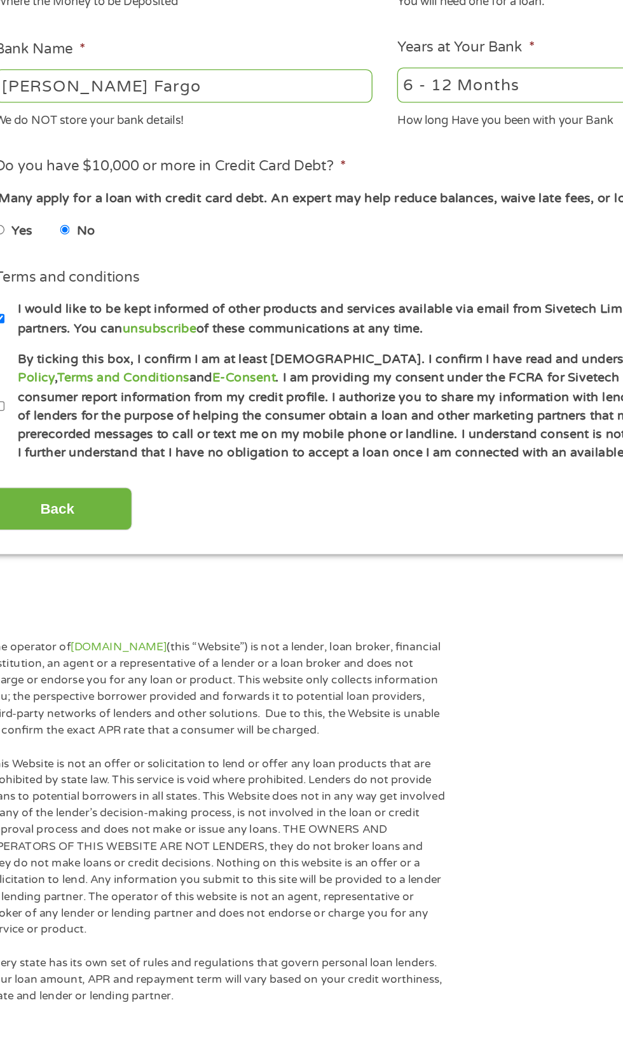
scroll to position [154, 0]
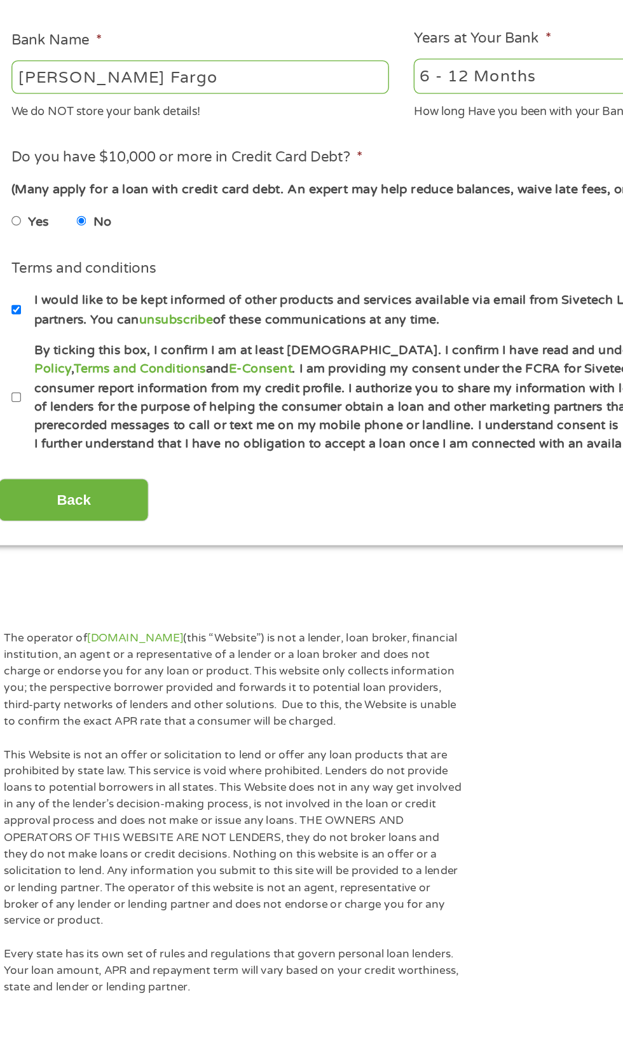
click at [34, 627] on input "By ticking this box, I confirm I am at least [DEMOGRAPHIC_DATA]. I confirm I ha…" at bounding box center [34, 616] width 8 height 20
checkbox input "true"
click at [85, 706] on input "Back" at bounding box center [74, 690] width 109 height 31
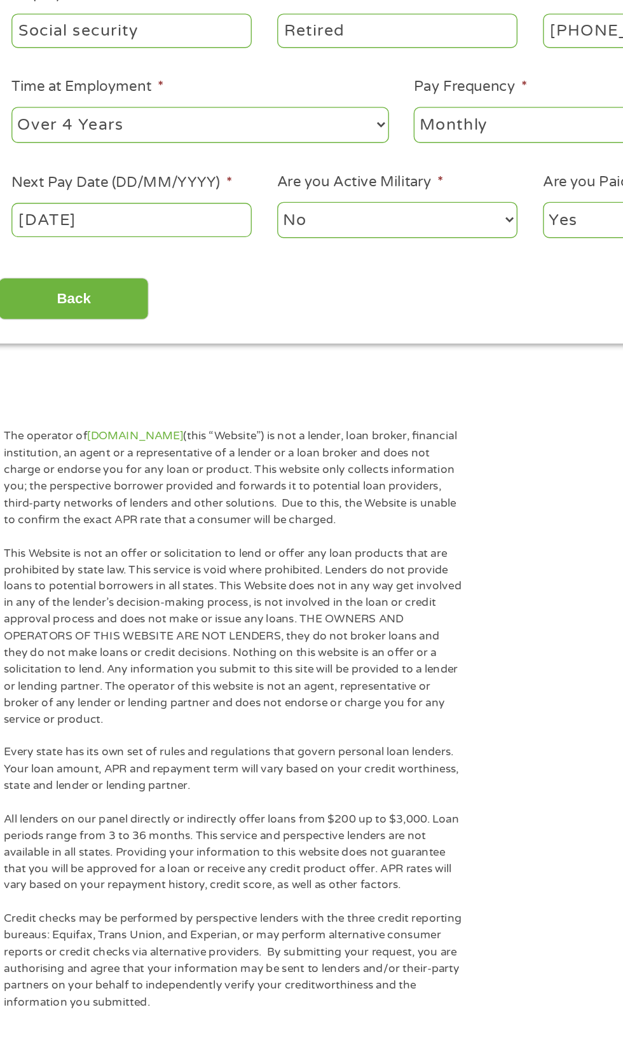
scroll to position [6, 0]
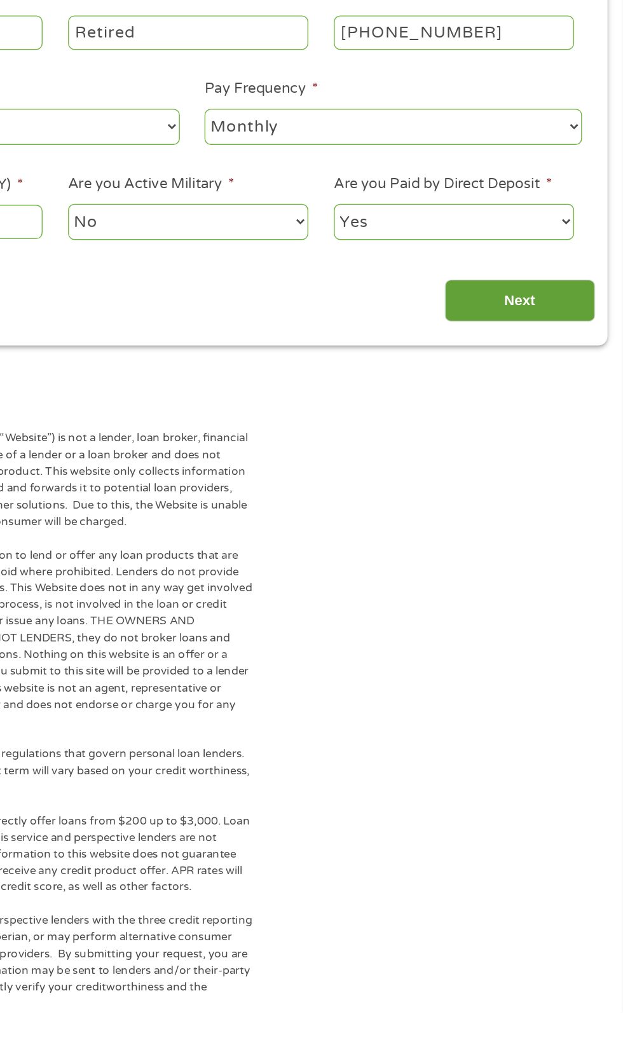
click at [555, 563] on input "Next" at bounding box center [548, 546] width 109 height 31
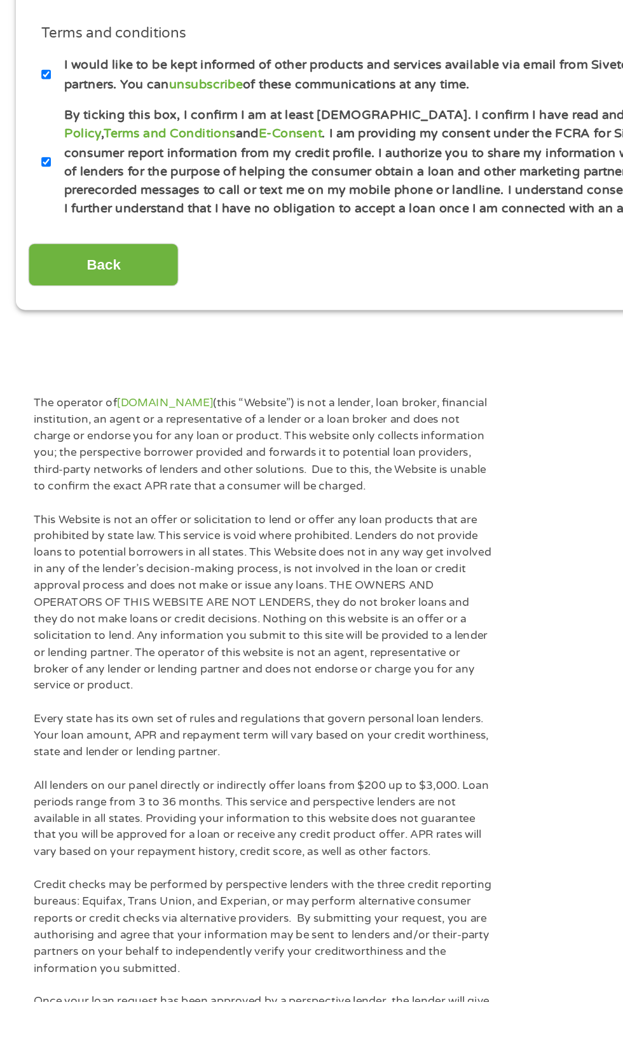
scroll to position [329, 0]
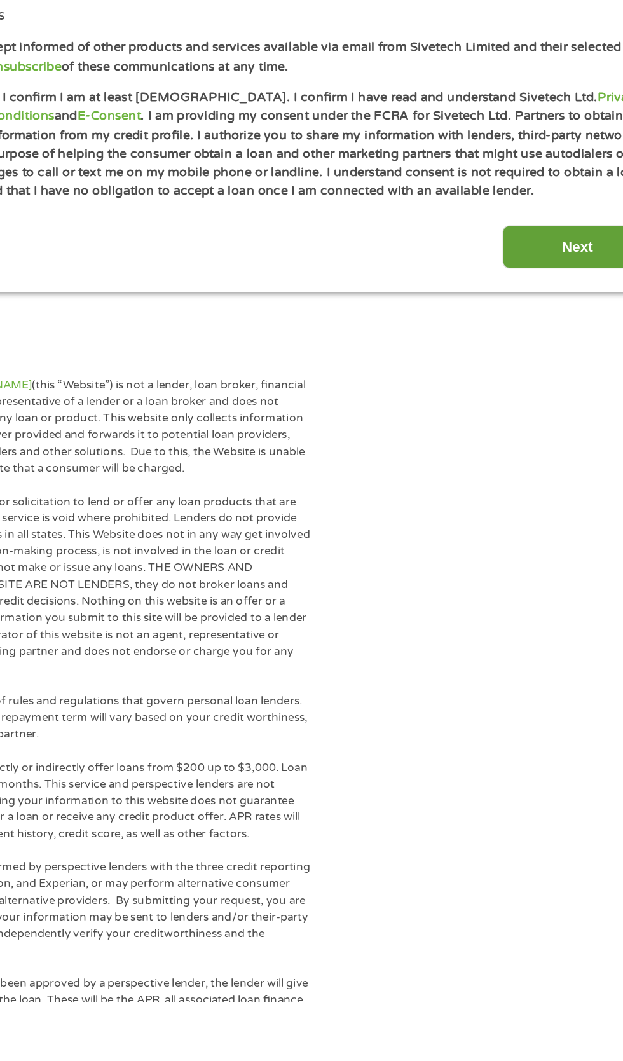
click at [538, 531] on input "Next" at bounding box center [548, 515] width 109 height 31
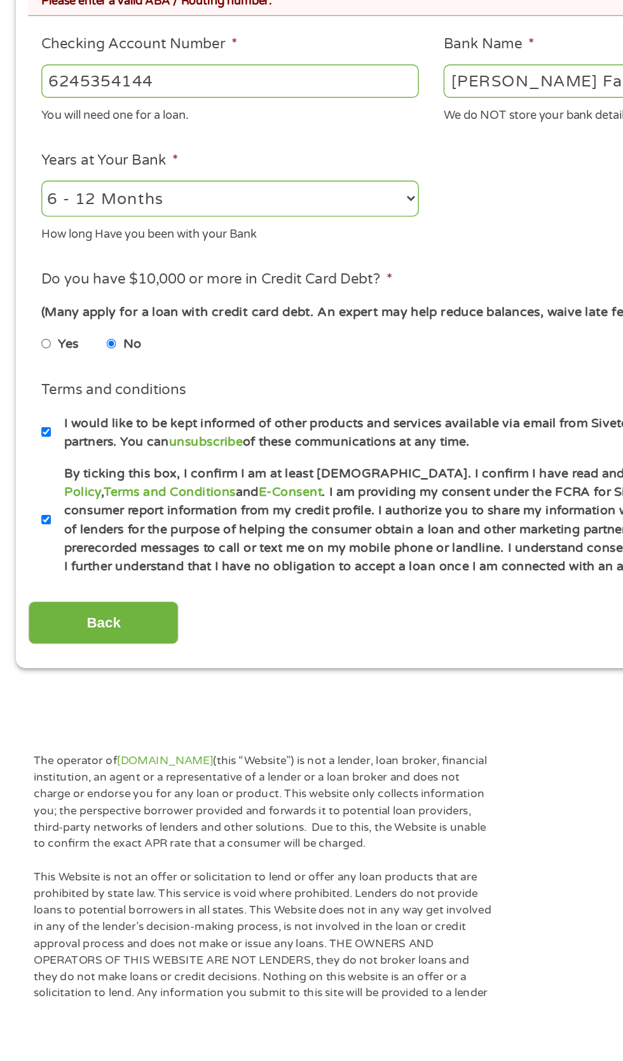
scroll to position [219, 0]
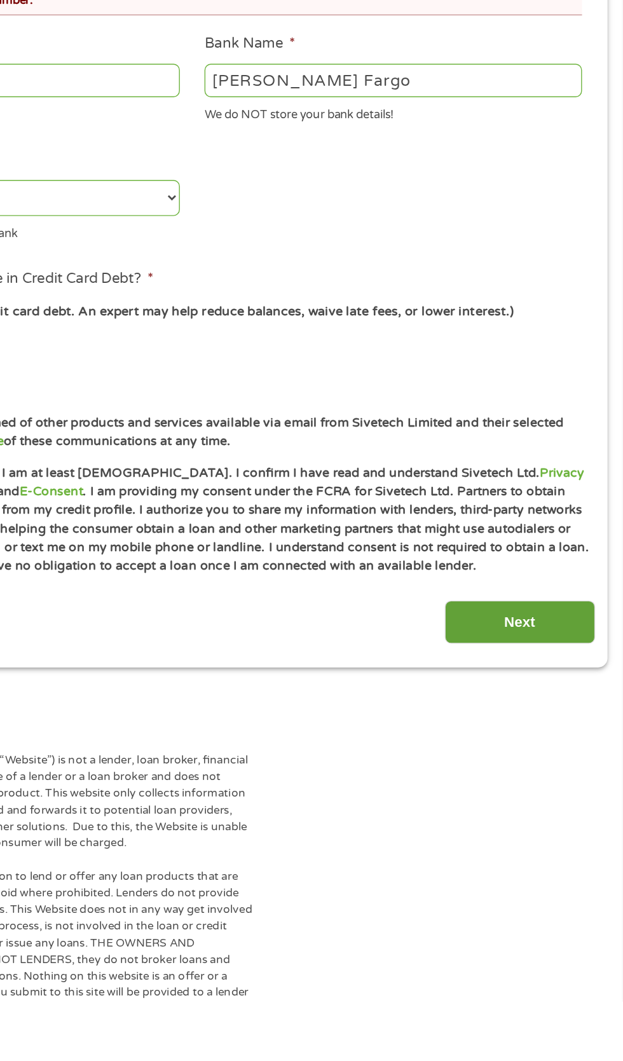
click at [547, 802] on input "Next" at bounding box center [548, 786] width 109 height 31
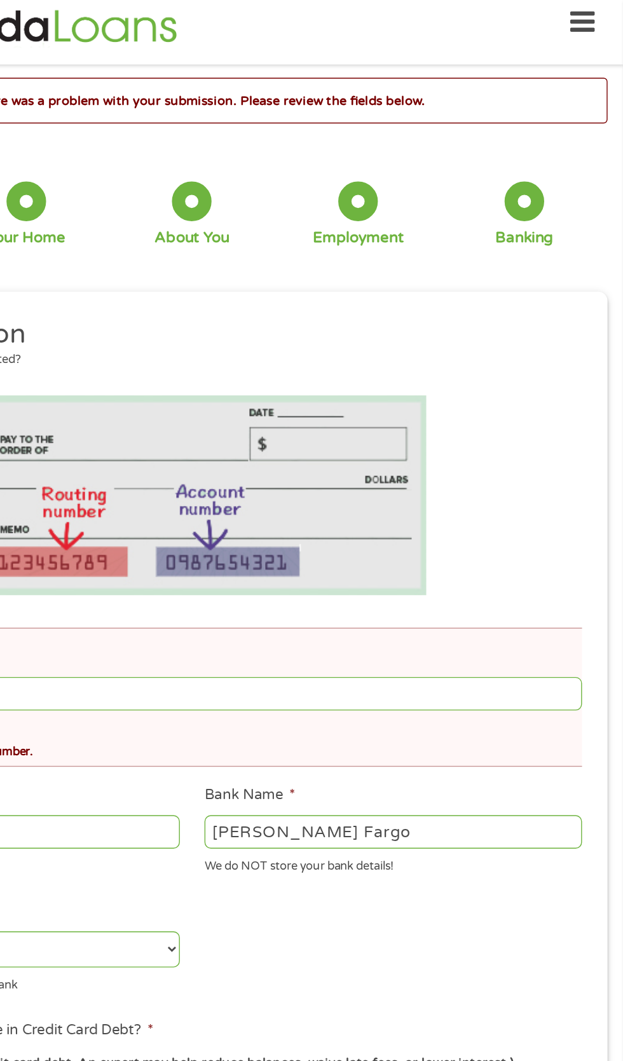
scroll to position [6, 0]
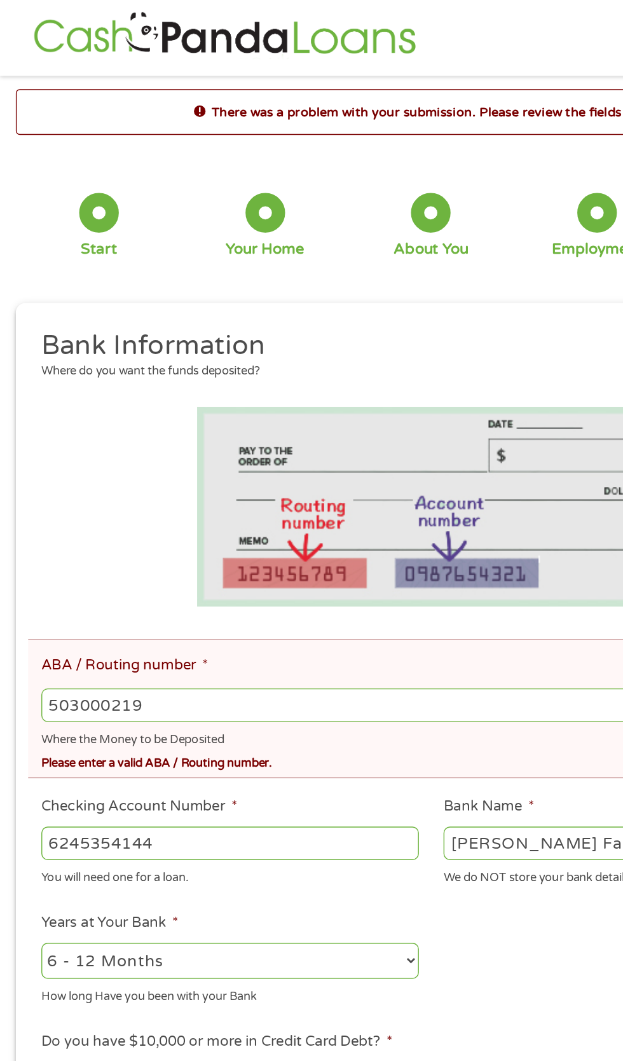
click at [147, 521] on input "503000219" at bounding box center [311, 509] width 563 height 24
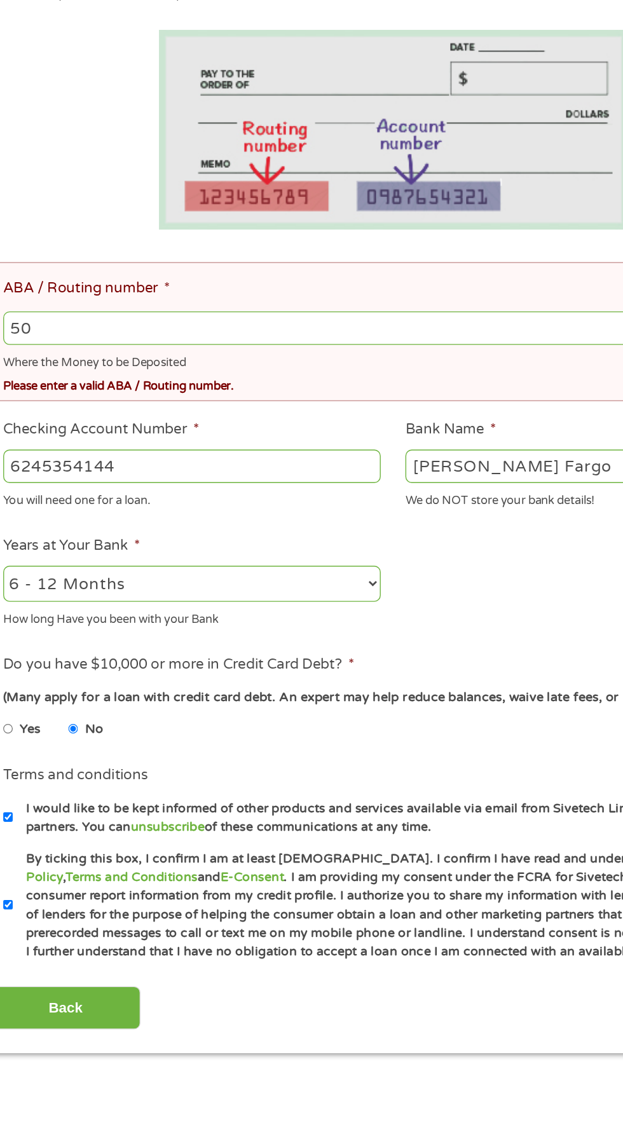
type input "5"
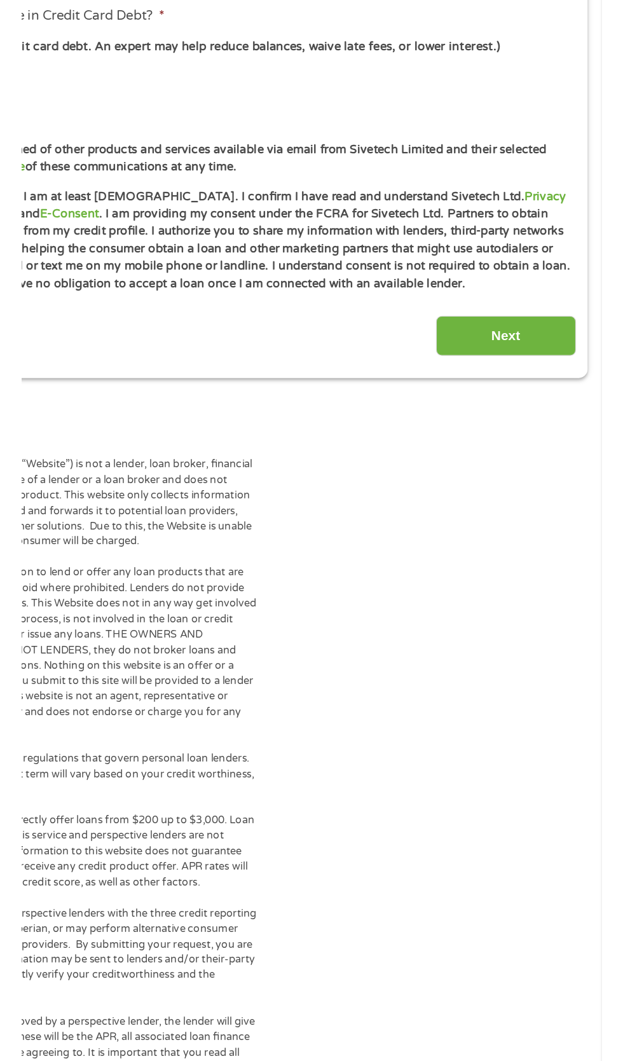
scroll to position [494, 0]
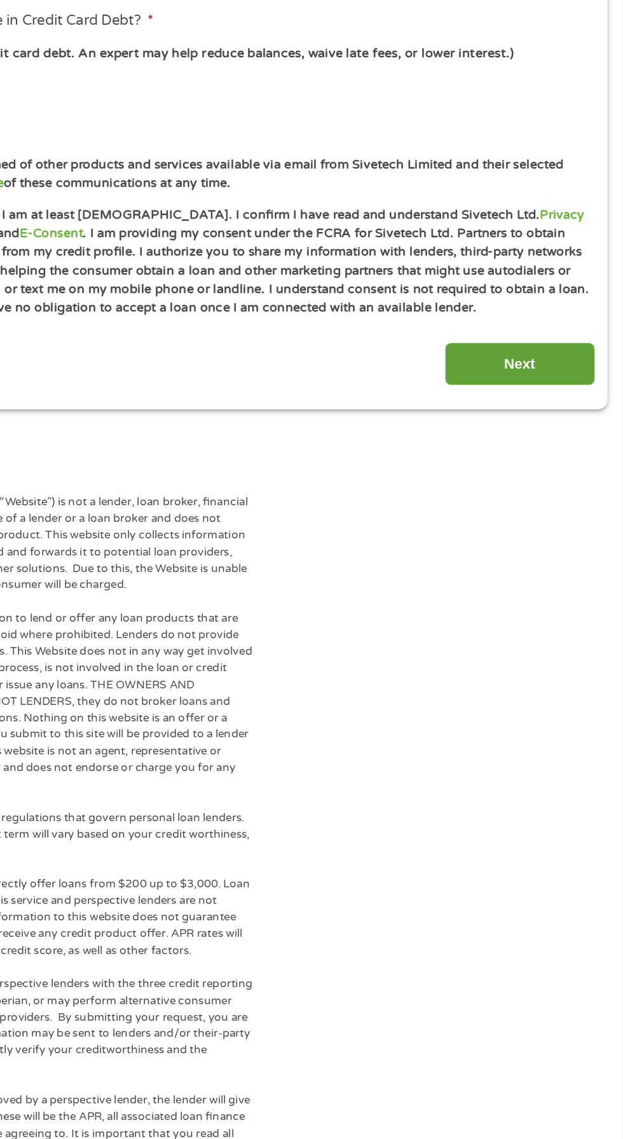
type input "000503219"
click at [540, 528] on input "Next" at bounding box center [548, 511] width 109 height 31
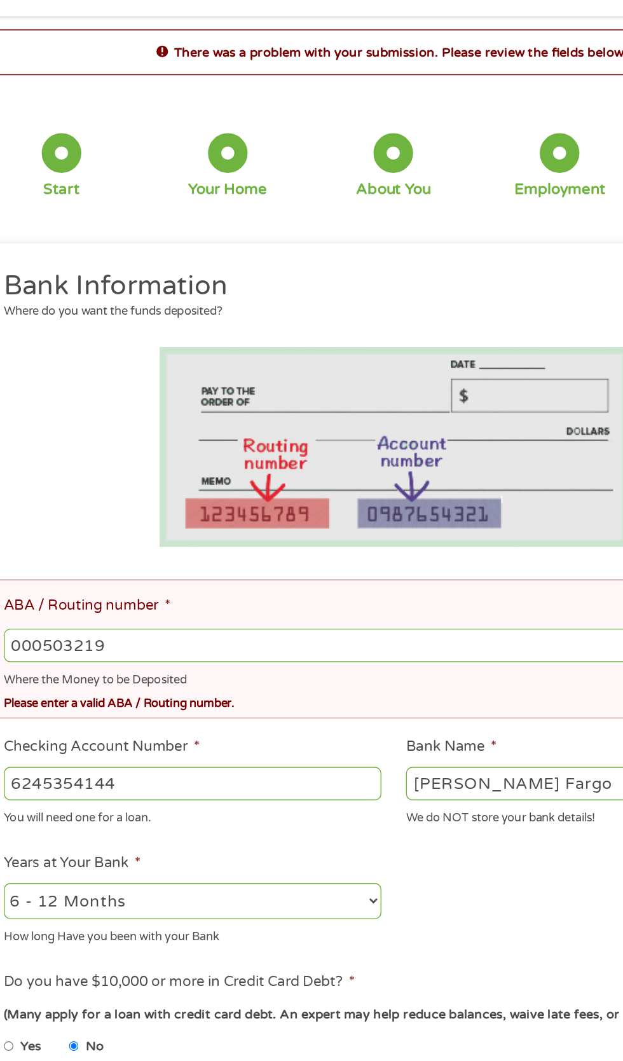
scroll to position [6, 0]
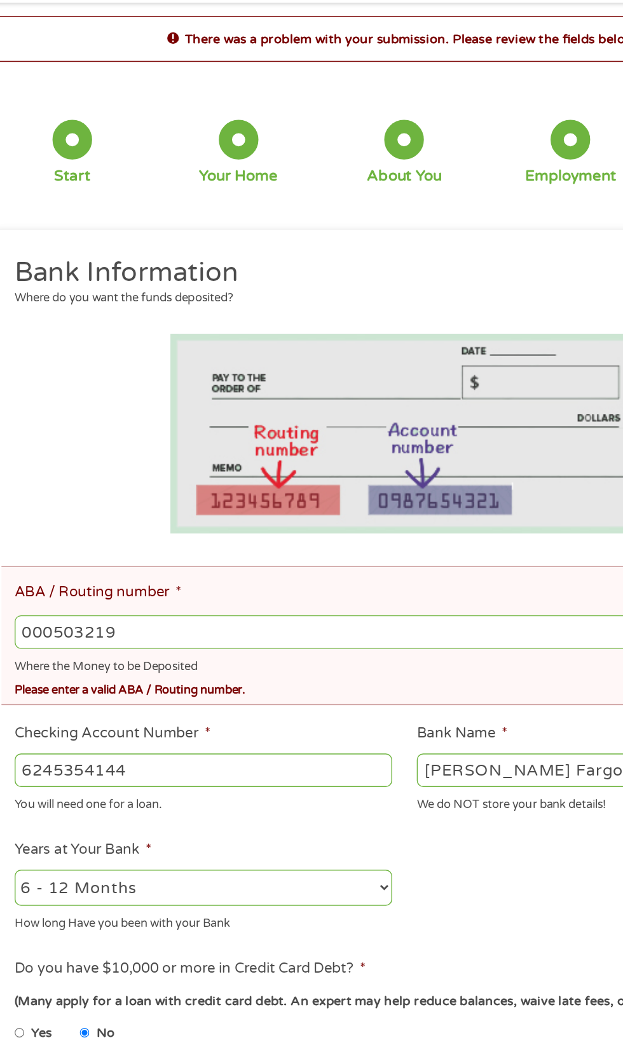
click at [135, 521] on input "000503219" at bounding box center [311, 509] width 563 height 24
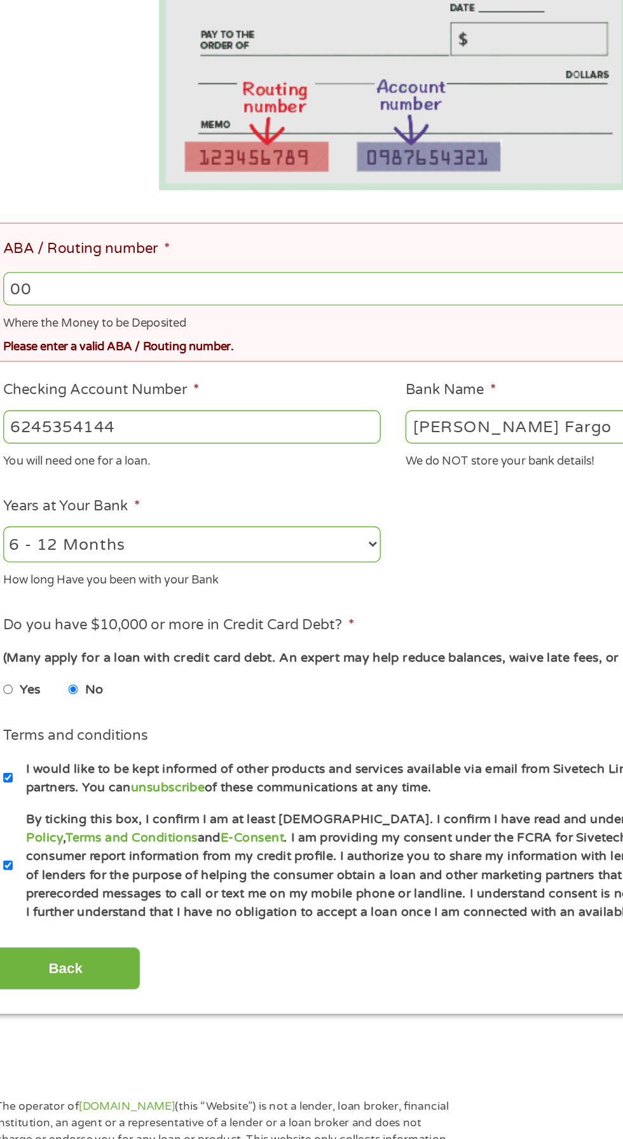
type input "0"
type input "053000219"
type input "[PERSON_NAME] FARGO BANK"
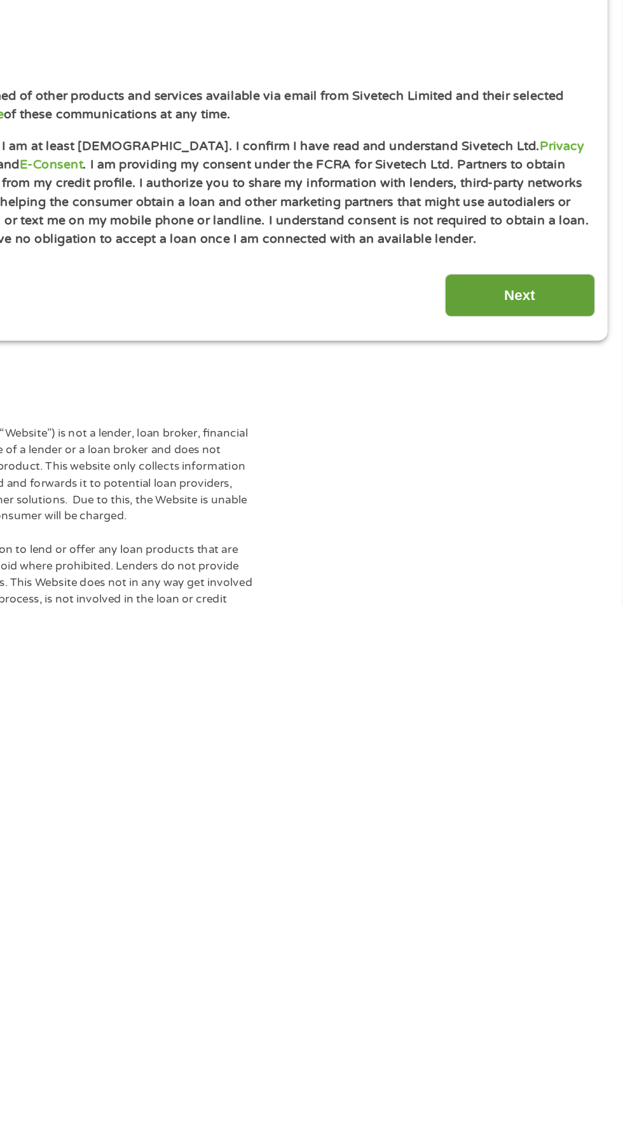
type input "053000219"
click at [555, 930] on input "Next" at bounding box center [548, 914] width 109 height 31
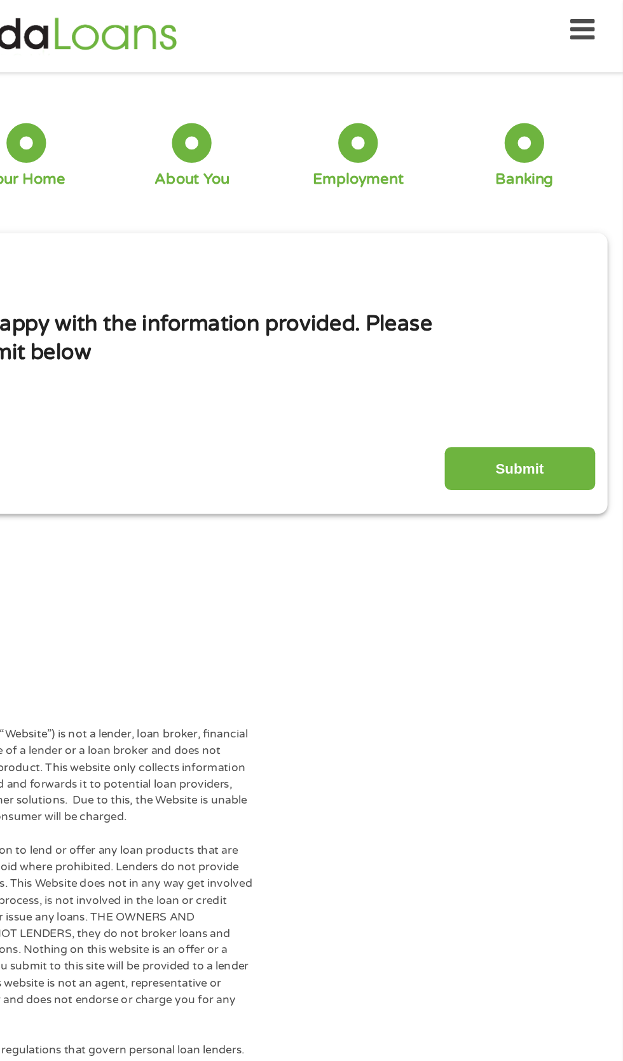
scroll to position [0, 0]
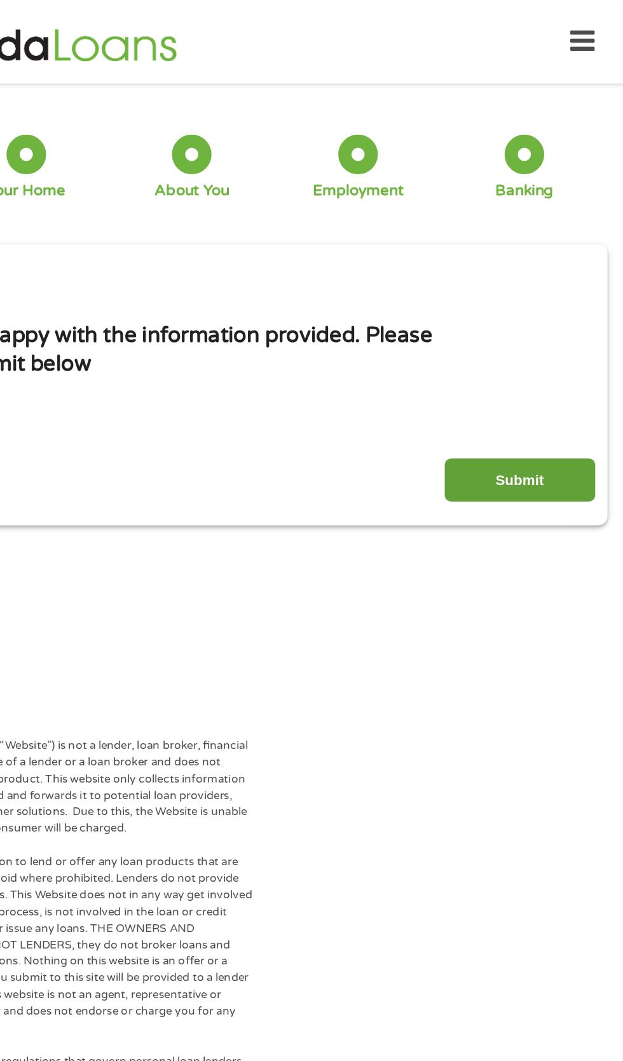
click at [552, 359] on input "Submit" at bounding box center [548, 346] width 109 height 31
